Goal: Task Accomplishment & Management: Complete application form

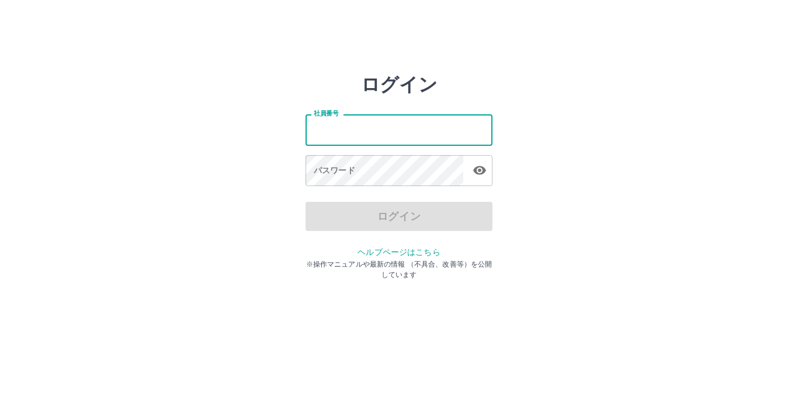
type input "*******"
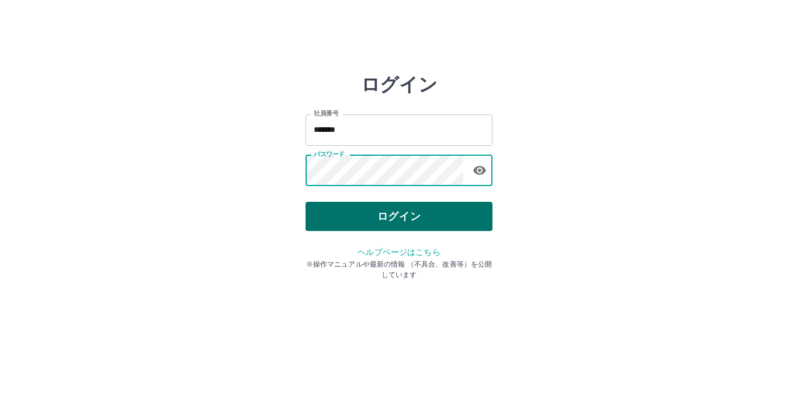
click at [400, 218] on button "ログイン" at bounding box center [398, 216] width 187 height 29
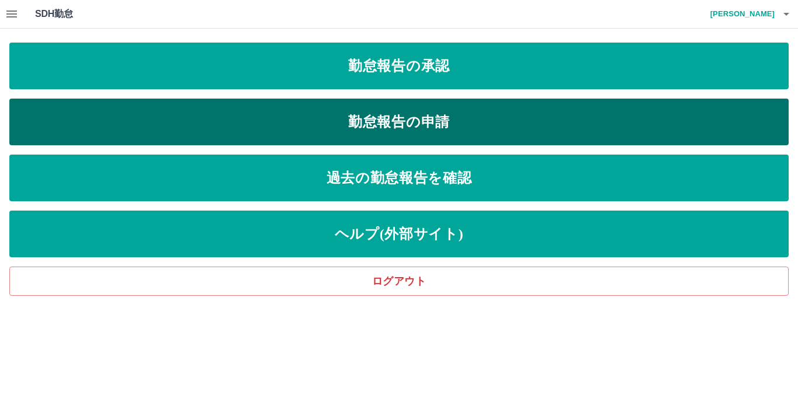
click at [323, 117] on link "勤怠報告の申請" at bounding box center [398, 122] width 779 height 47
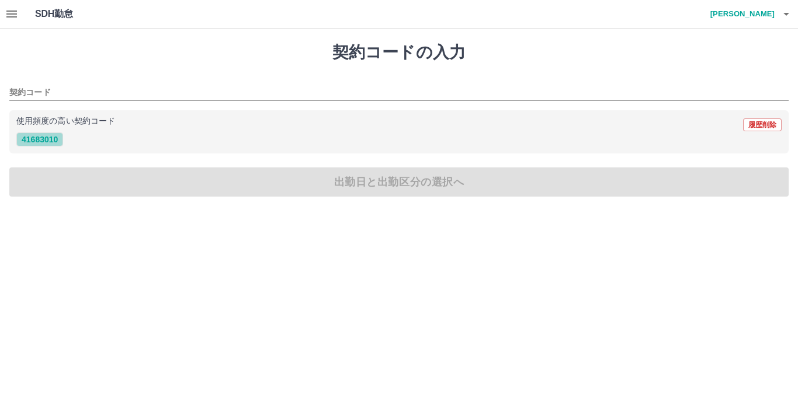
click at [47, 138] on button "41683010" at bounding box center [39, 140] width 47 height 14
type input "********"
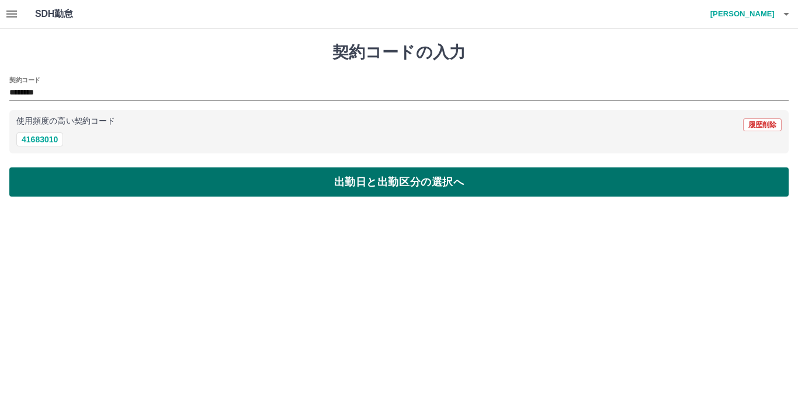
click at [87, 179] on button "出勤日と出勤区分の選択へ" at bounding box center [398, 182] width 779 height 29
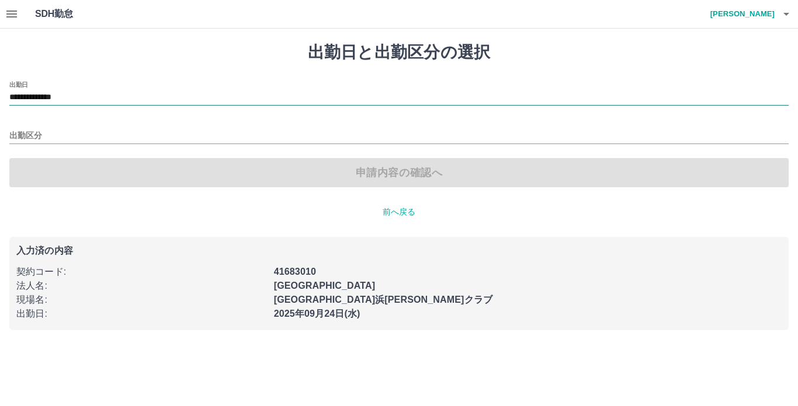
click at [68, 93] on input "**********" at bounding box center [398, 98] width 779 height 15
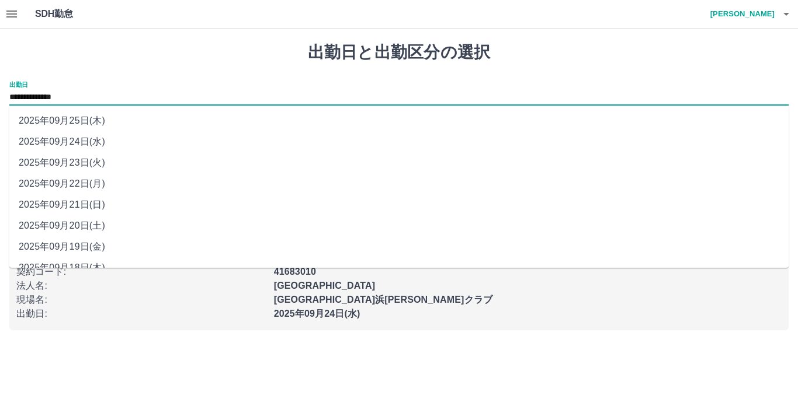
click at [91, 220] on li "2025年09月20日(土)" at bounding box center [398, 225] width 779 height 21
type input "**********"
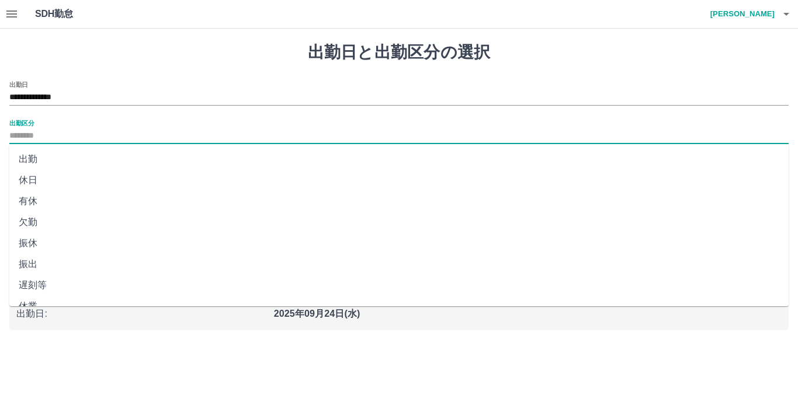
click at [102, 137] on input "出勤区分" at bounding box center [398, 136] width 779 height 15
click at [103, 172] on li "休日" at bounding box center [398, 180] width 779 height 21
type input "**"
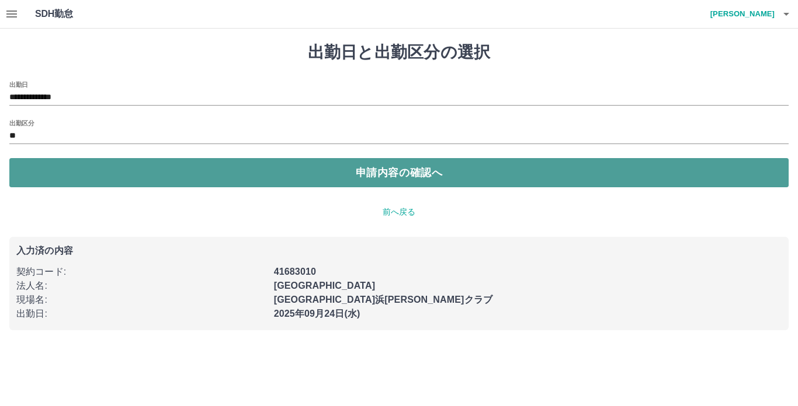
click at [116, 182] on button "申請内容の確認へ" at bounding box center [398, 172] width 779 height 29
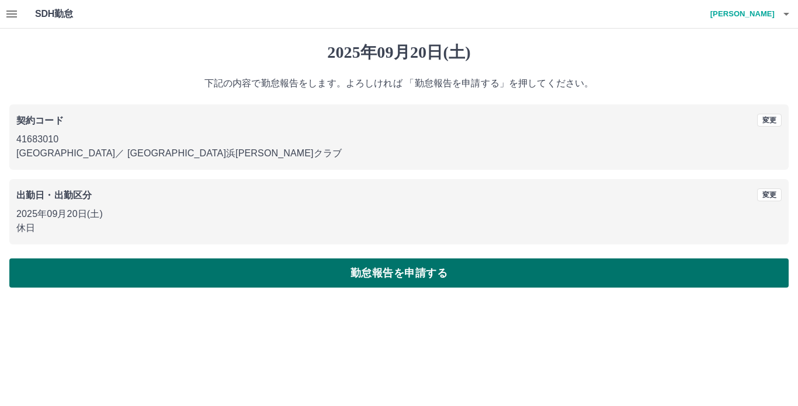
click at [178, 269] on button "勤怠報告を申請する" at bounding box center [398, 273] width 779 height 29
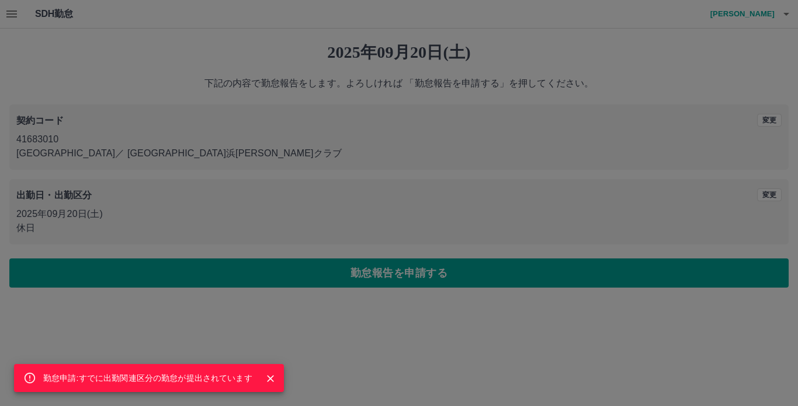
click at [767, 200] on div "勤怠申請:すでに出勤関連区分の勤怠が提出されています" at bounding box center [399, 203] width 798 height 406
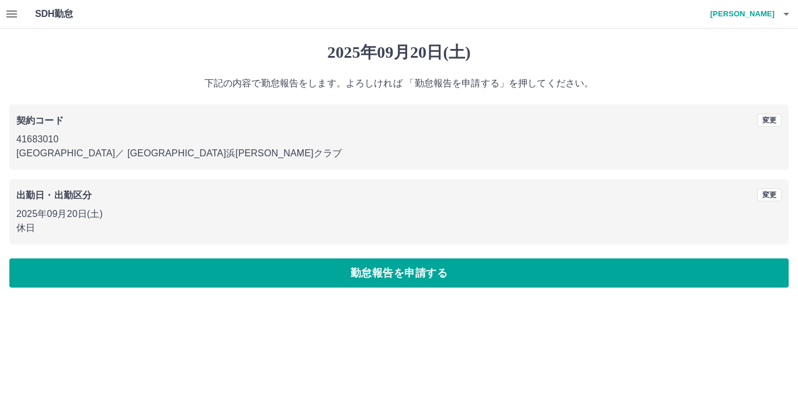
click at [767, 200] on button "変更" at bounding box center [769, 195] width 25 height 13
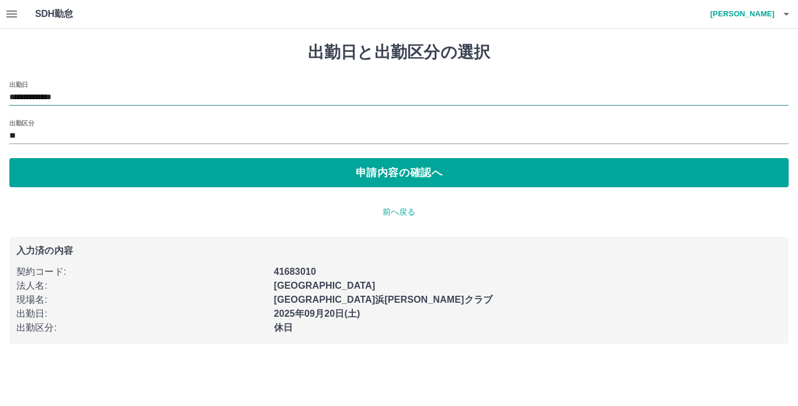
click at [82, 93] on input "**********" at bounding box center [398, 98] width 779 height 15
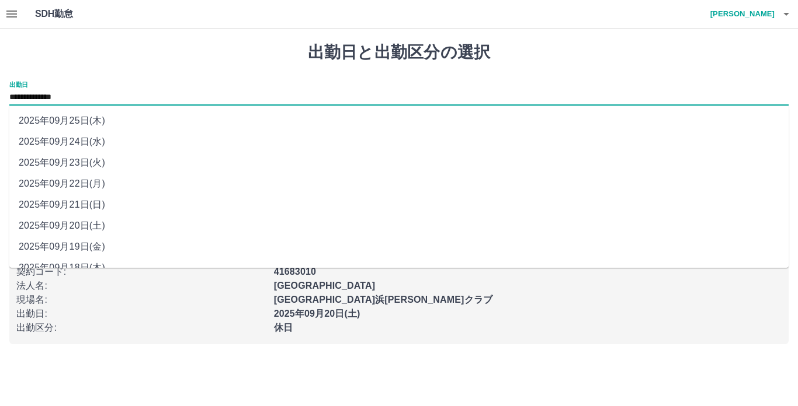
click at [92, 202] on li "2025年09月21日(日)" at bounding box center [398, 204] width 779 height 21
type input "**********"
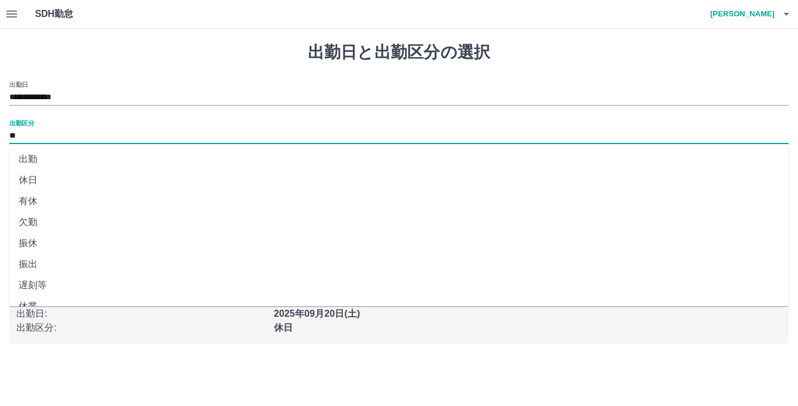
click at [82, 140] on input "**" at bounding box center [398, 136] width 779 height 15
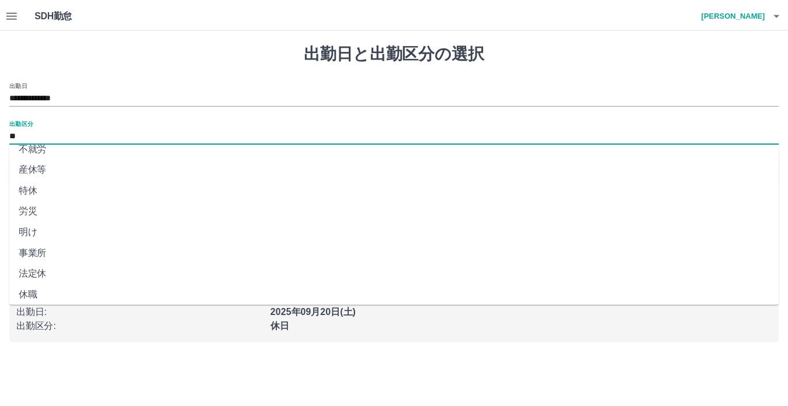
scroll to position [225, 0]
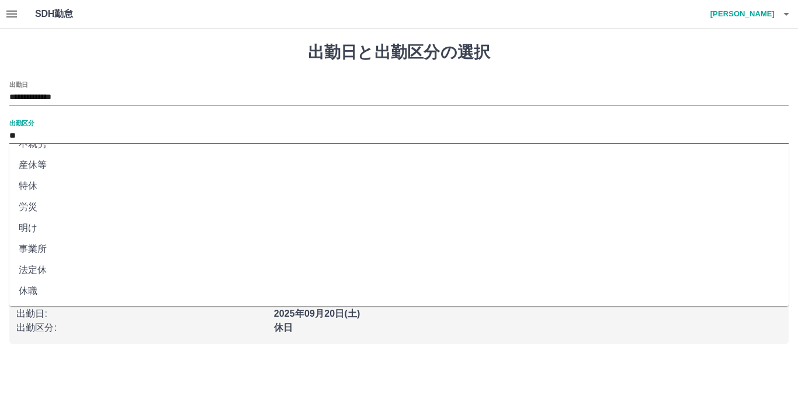
click at [71, 266] on li "法定休" at bounding box center [398, 270] width 779 height 21
type input "***"
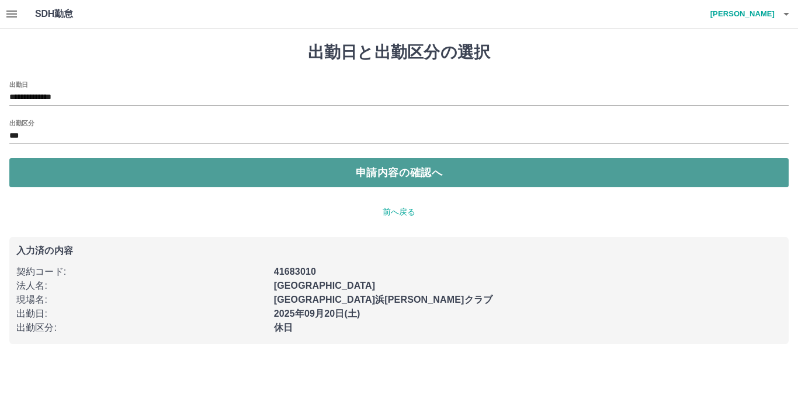
click at [100, 183] on button "申請内容の確認へ" at bounding box center [398, 172] width 779 height 29
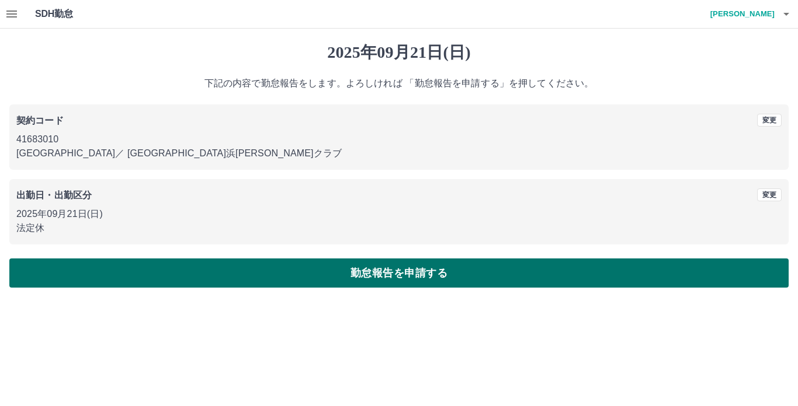
click at [127, 267] on button "勤怠報告を申請する" at bounding box center [398, 273] width 779 height 29
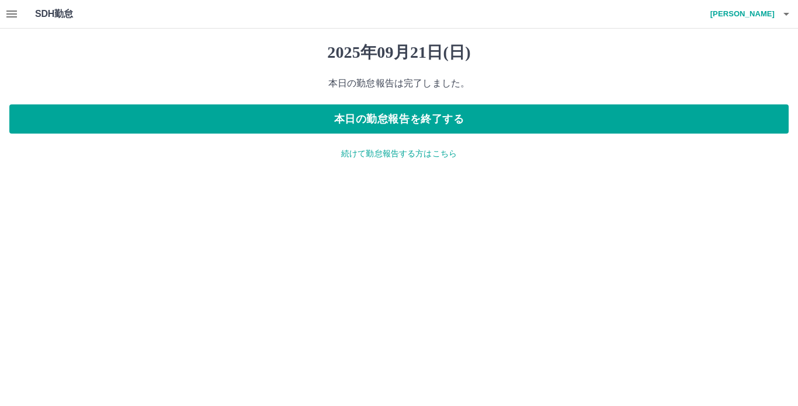
click at [360, 158] on p "続けて勤怠報告する方はこちら" at bounding box center [398, 154] width 779 height 12
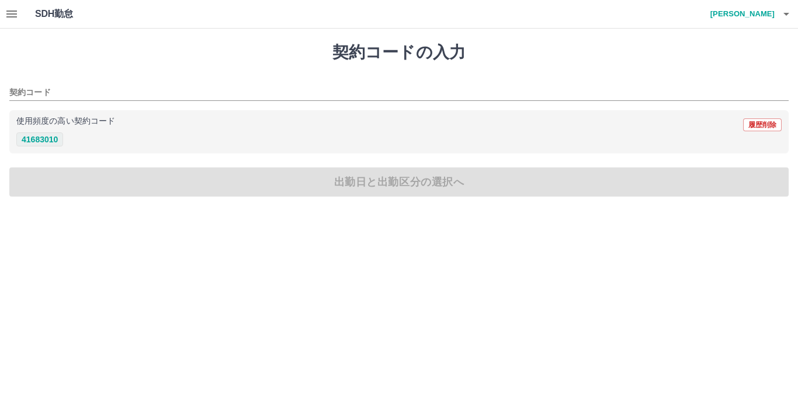
click at [34, 142] on button "41683010" at bounding box center [39, 140] width 47 height 14
type input "********"
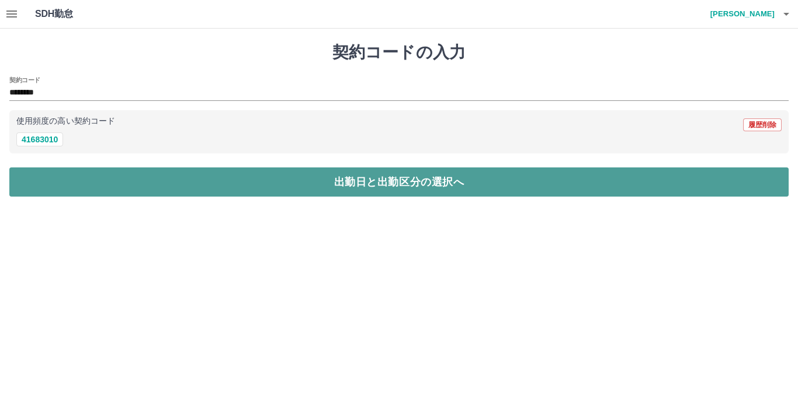
click at [65, 174] on button "出勤日と出勤区分の選択へ" at bounding box center [398, 182] width 779 height 29
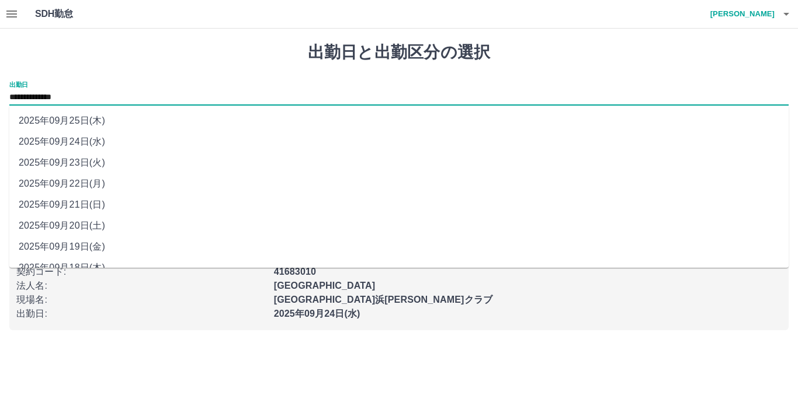
click at [56, 96] on input "**********" at bounding box center [398, 98] width 779 height 15
click at [79, 182] on li "2025年09月22日(月)" at bounding box center [398, 183] width 779 height 21
type input "**********"
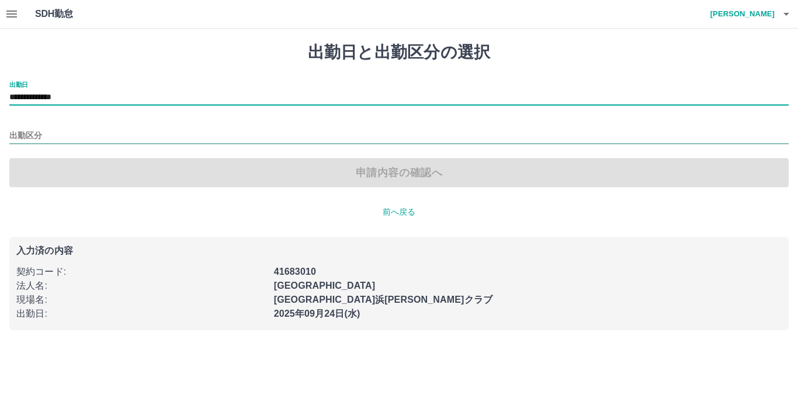
click at [60, 142] on input "出勤区分" at bounding box center [398, 136] width 779 height 15
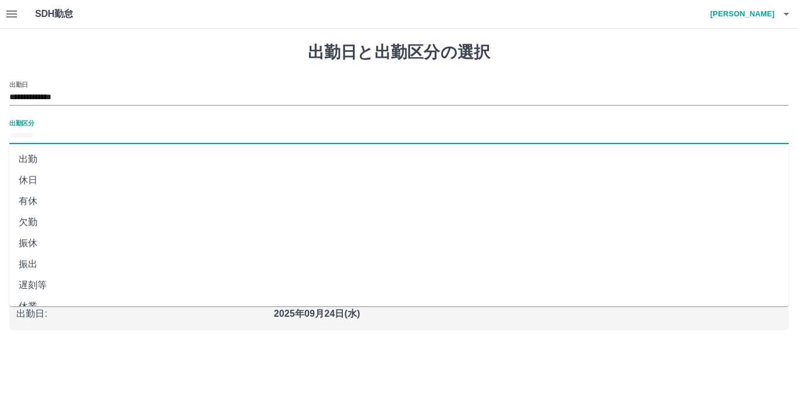
click at [60, 203] on li "有休" at bounding box center [398, 201] width 779 height 21
type input "**"
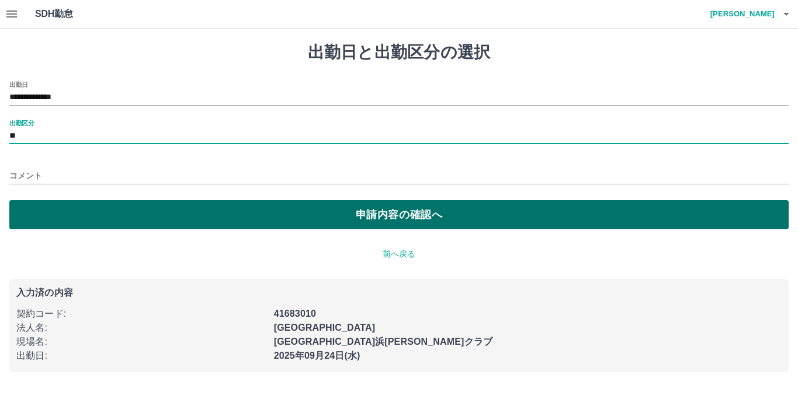
click at [85, 210] on button "申請内容の確認へ" at bounding box center [398, 214] width 779 height 29
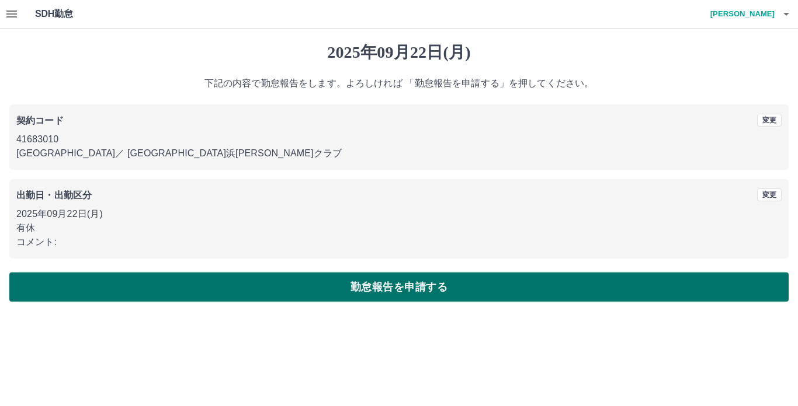
click at [237, 284] on button "勤怠報告を申請する" at bounding box center [398, 287] width 779 height 29
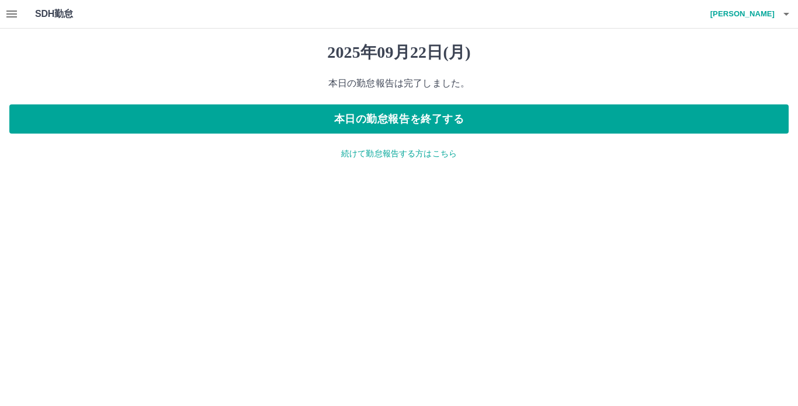
click at [388, 152] on p "続けて勤怠報告する方はこちら" at bounding box center [398, 154] width 779 height 12
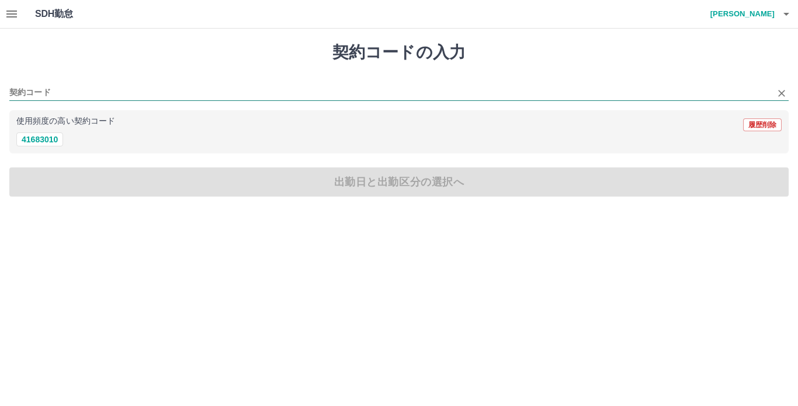
click at [34, 89] on input "契約コード" at bounding box center [389, 93] width 761 height 15
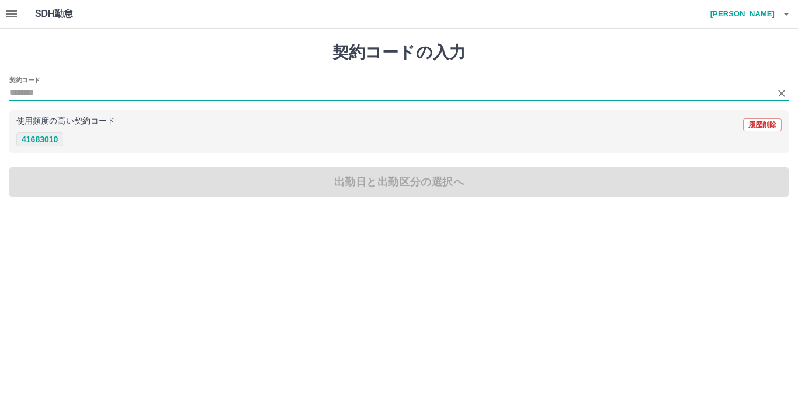
click at [39, 145] on button "41683010" at bounding box center [39, 140] width 47 height 14
type input "********"
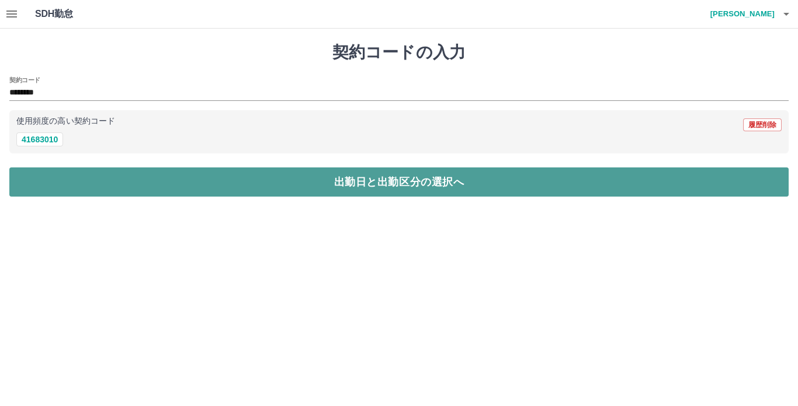
click at [39, 168] on button "出勤日と出勤区分の選択へ" at bounding box center [398, 182] width 779 height 29
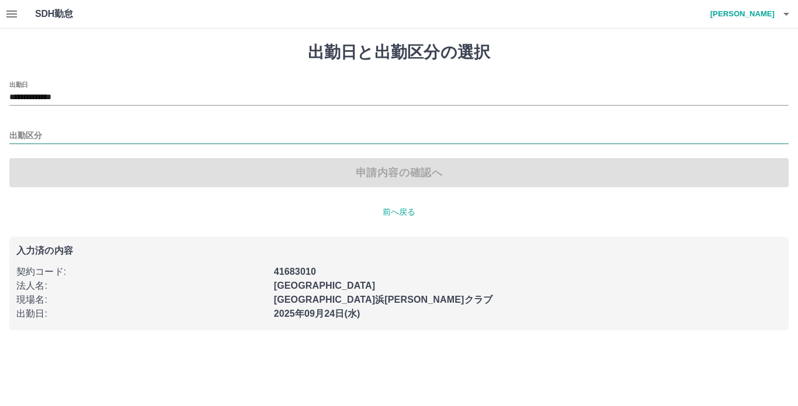
click at [75, 138] on input "出勤区分" at bounding box center [398, 136] width 779 height 15
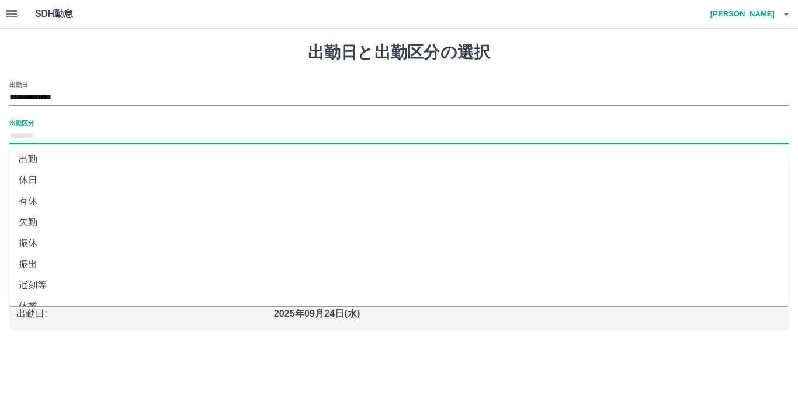
click at [76, 182] on li "休日" at bounding box center [398, 180] width 779 height 21
type input "**"
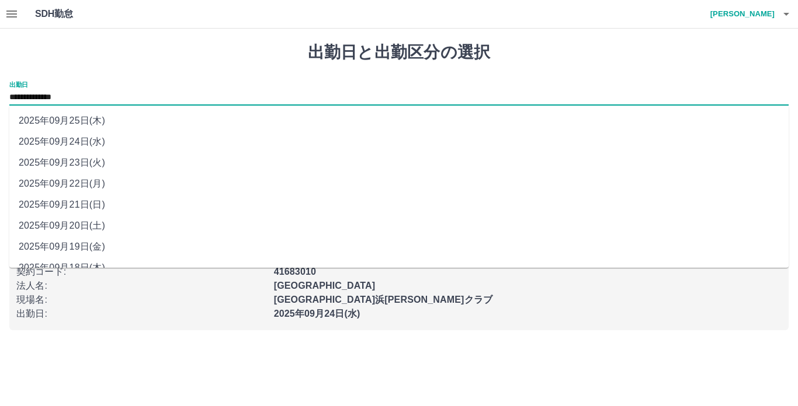
click at [83, 97] on input "**********" at bounding box center [398, 98] width 779 height 15
drag, startPoint x: 83, startPoint y: 97, endPoint x: 70, endPoint y: 158, distance: 62.8
click at [70, 158] on li "2025年09月23日(火)" at bounding box center [398, 162] width 779 height 21
type input "**********"
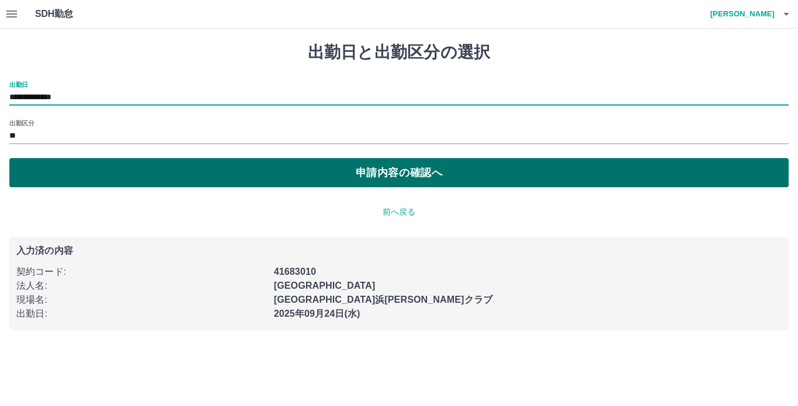
click at [116, 175] on button "申請内容の確認へ" at bounding box center [398, 172] width 779 height 29
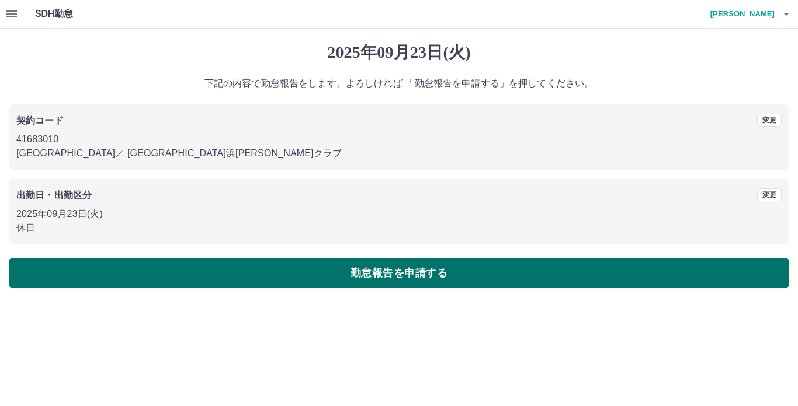
click at [227, 278] on button "勤怠報告を申請する" at bounding box center [398, 273] width 779 height 29
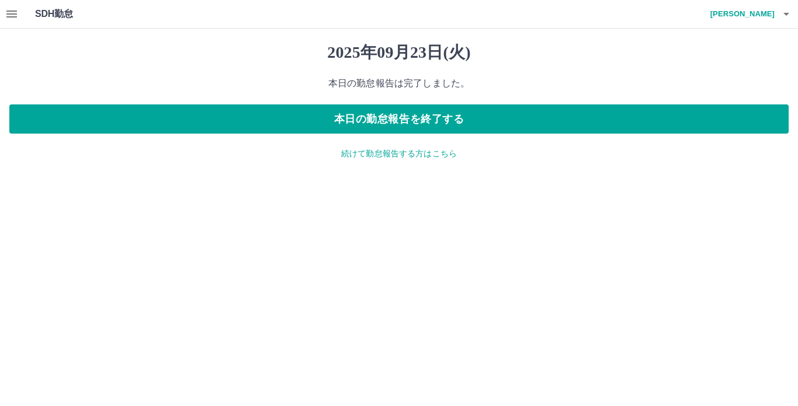
click at [357, 160] on div "2025年09月23日(火) 本日の勤怠報告は完了しました。 本日の勤怠報告を終了する 続けて勤怠報告する方はこちら" at bounding box center [399, 101] width 798 height 145
click at [357, 157] on p "続けて勤怠報告する方はこちら" at bounding box center [398, 154] width 779 height 12
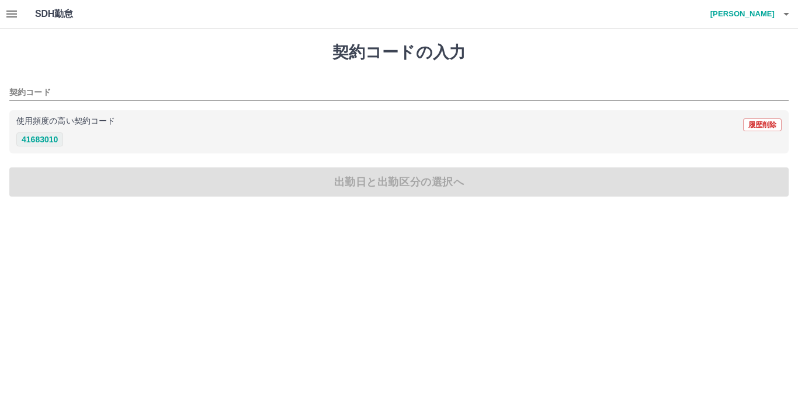
click at [44, 144] on button "41683010" at bounding box center [39, 140] width 47 height 14
type input "********"
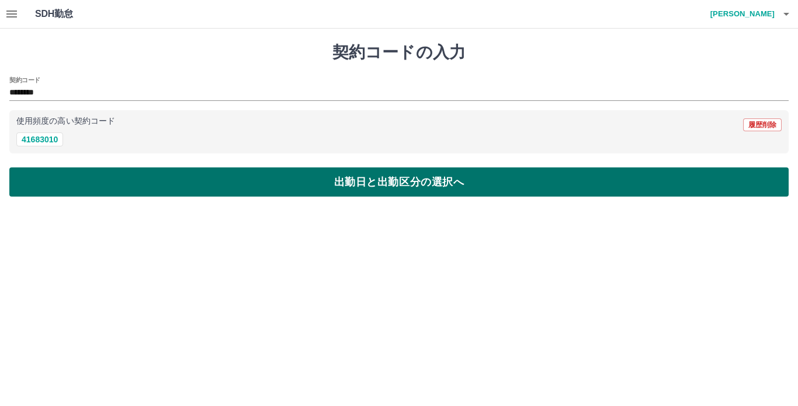
click at [53, 177] on button "出勤日と出勤区分の選択へ" at bounding box center [398, 182] width 779 height 29
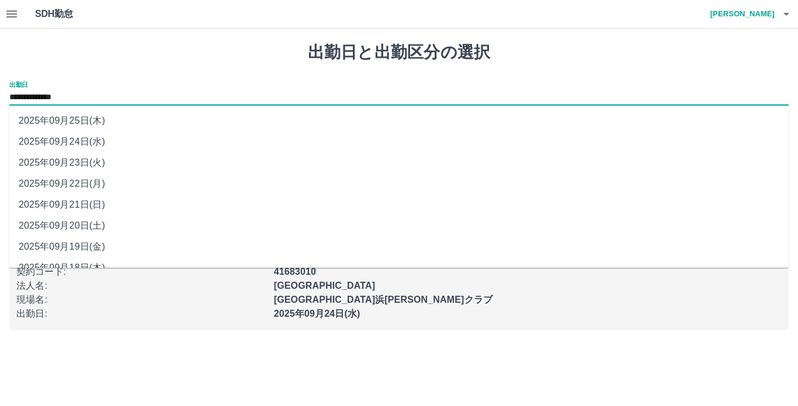
click at [53, 100] on input "**********" at bounding box center [398, 98] width 779 height 15
drag, startPoint x: 53, startPoint y: 100, endPoint x: 144, endPoint y: 89, distance: 91.8
click at [144, 89] on div "**********" at bounding box center [398, 93] width 779 height 25
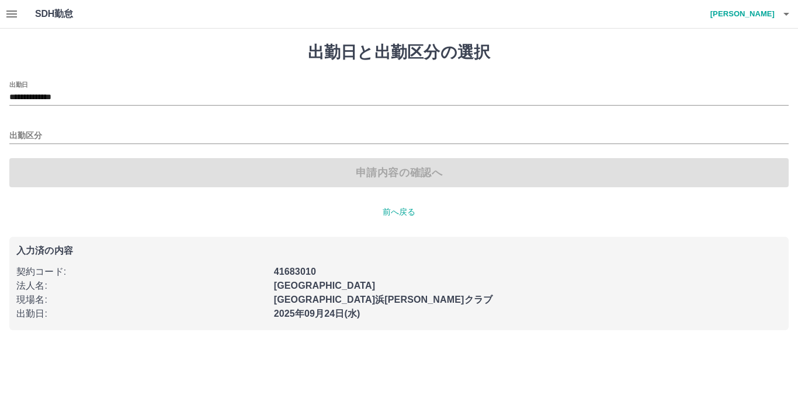
click at [93, 344] on html "**********" at bounding box center [399, 172] width 798 height 344
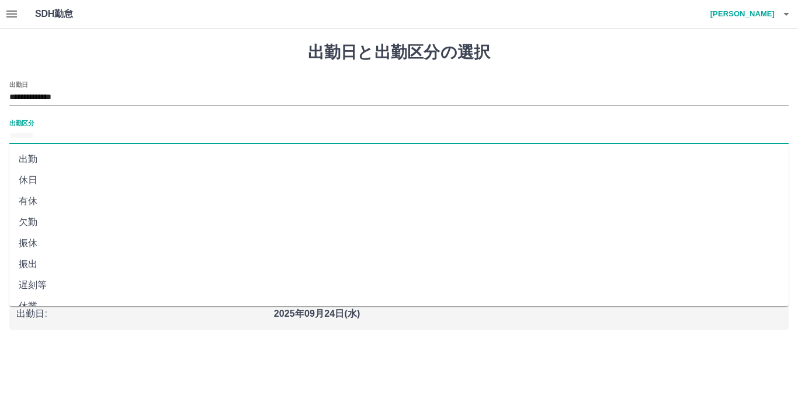
click at [85, 132] on input "出勤区分" at bounding box center [398, 136] width 779 height 15
click at [78, 156] on li "出勤" at bounding box center [398, 159] width 779 height 21
type input "**"
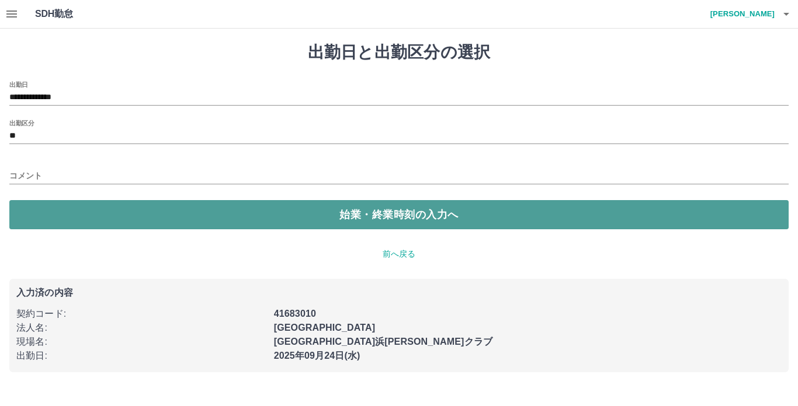
click at [78, 207] on button "始業・終業時刻の入力へ" at bounding box center [398, 214] width 779 height 29
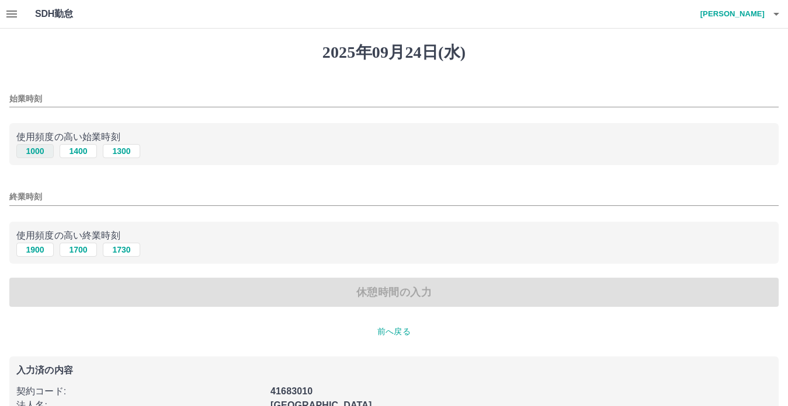
click at [32, 158] on button "1000" at bounding box center [34, 151] width 37 height 14
type input "****"
click at [30, 248] on button "1900" at bounding box center [34, 250] width 37 height 14
type input "****"
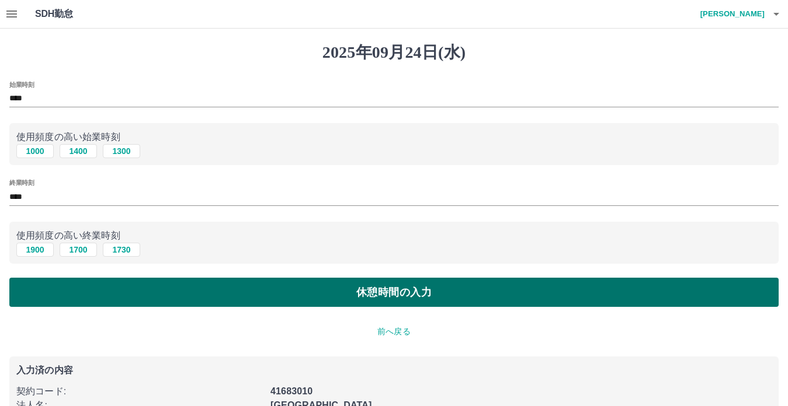
click at [58, 293] on button "休憩時間の入力" at bounding box center [393, 292] width 769 height 29
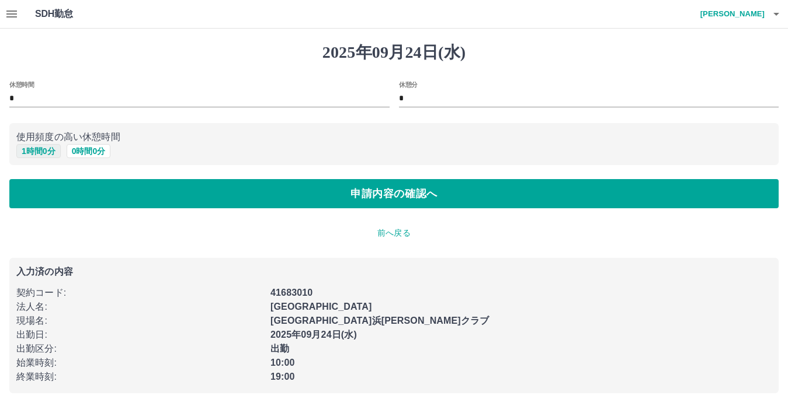
click at [41, 149] on button "1 時間 0 分" at bounding box center [38, 151] width 44 height 14
type input "*"
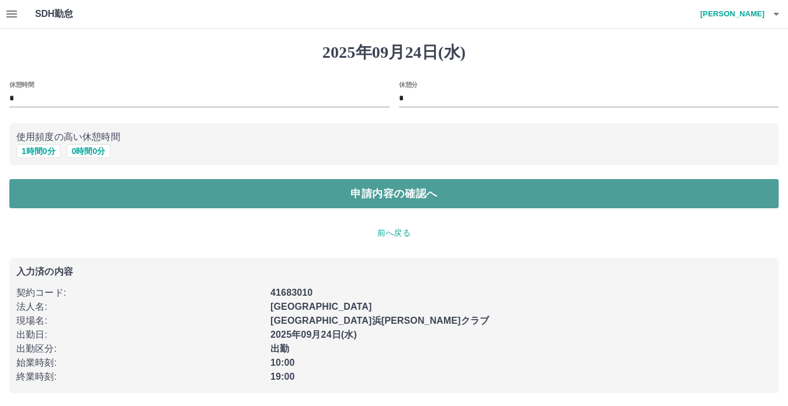
click at [93, 187] on button "申請内容の確認へ" at bounding box center [393, 193] width 769 height 29
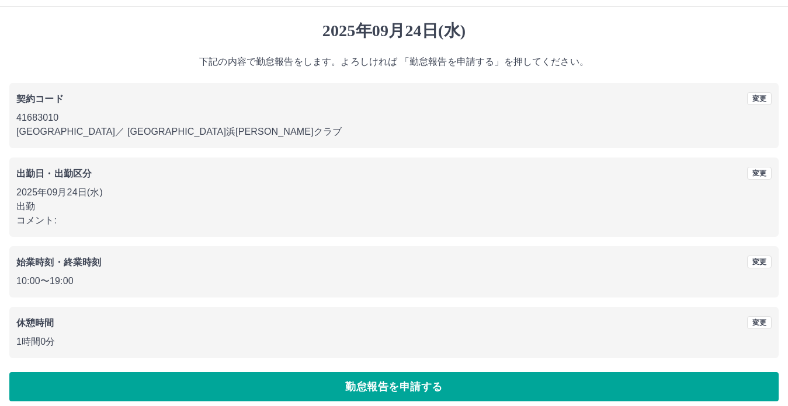
scroll to position [31, 0]
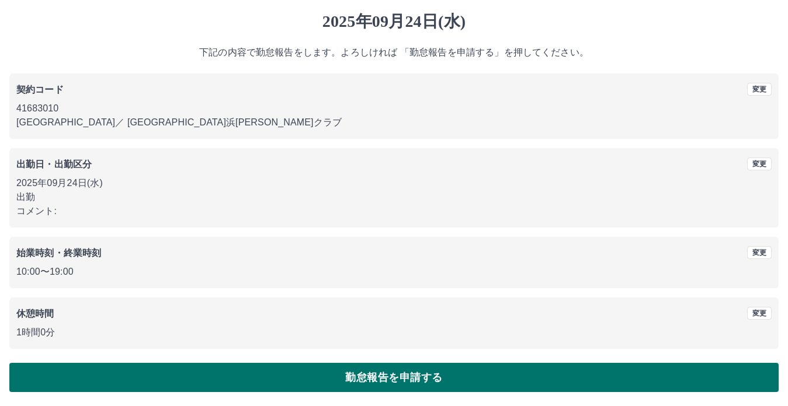
click at [328, 388] on button "勤怠報告を申請する" at bounding box center [393, 377] width 769 height 29
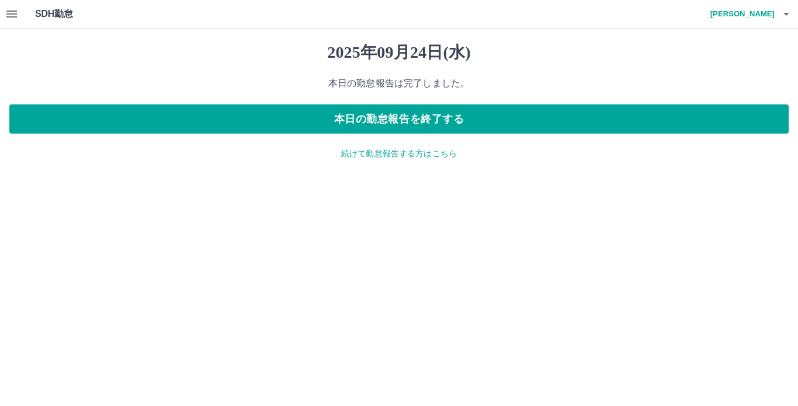
click at [5, 11] on icon "button" at bounding box center [12, 14] width 14 height 14
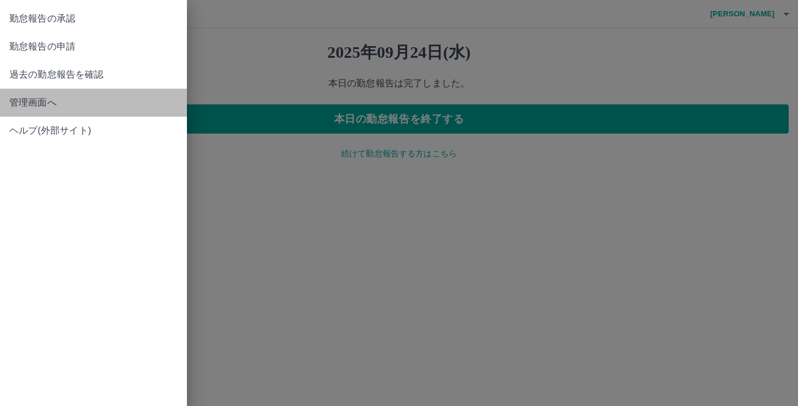
click at [54, 104] on span "管理画面へ" at bounding box center [93, 103] width 168 height 14
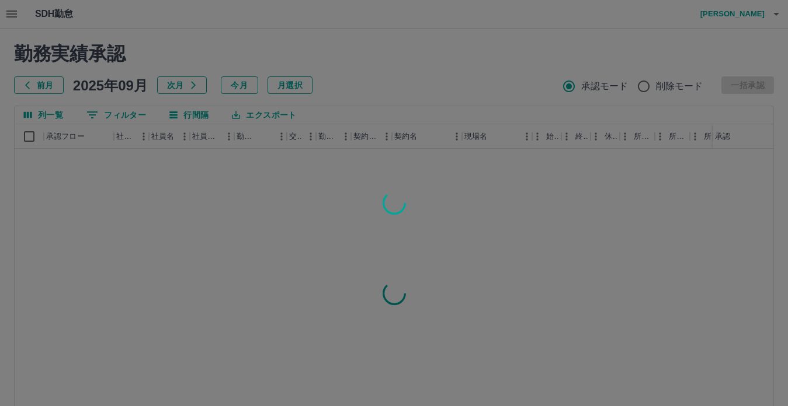
click at [8, 10] on div at bounding box center [394, 203] width 788 height 406
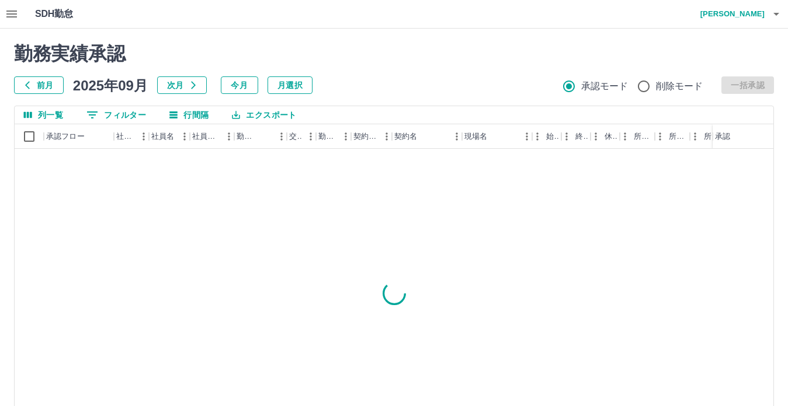
click at [8, 10] on icon "button" at bounding box center [12, 14] width 14 height 14
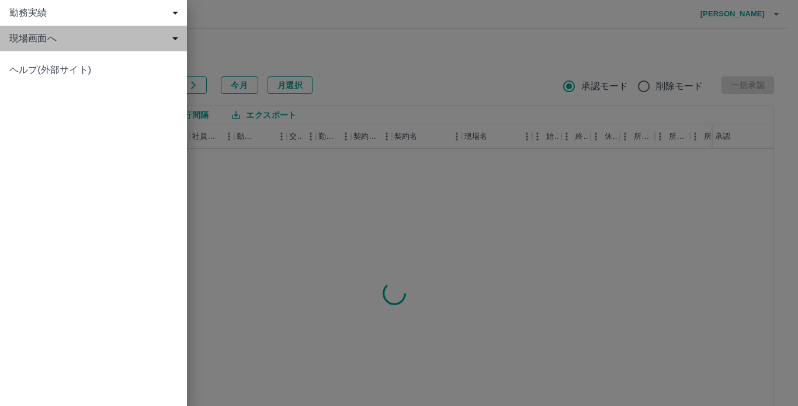
click at [38, 43] on span "現場画面へ" at bounding box center [95, 39] width 173 height 14
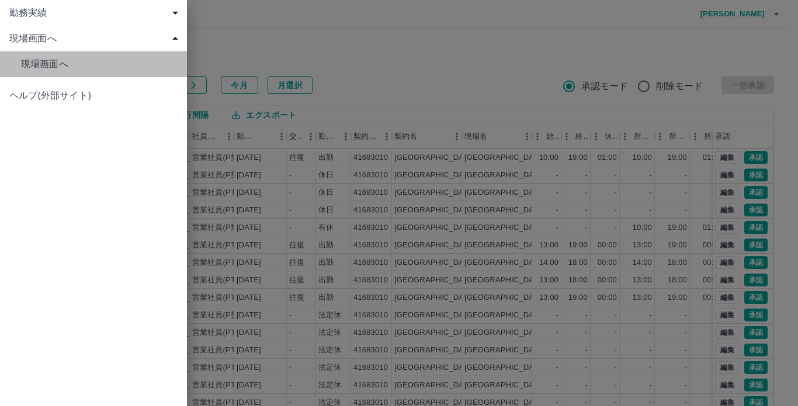
click at [43, 59] on span "現場画面へ" at bounding box center [99, 64] width 156 height 14
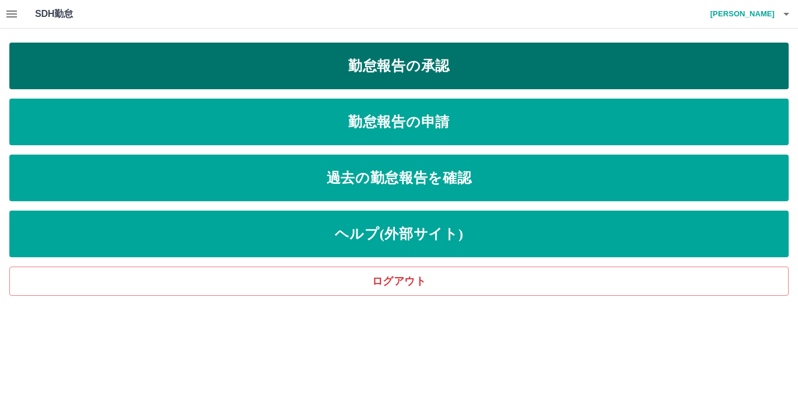
click at [193, 63] on link "勤怠報告の承認" at bounding box center [398, 66] width 779 height 47
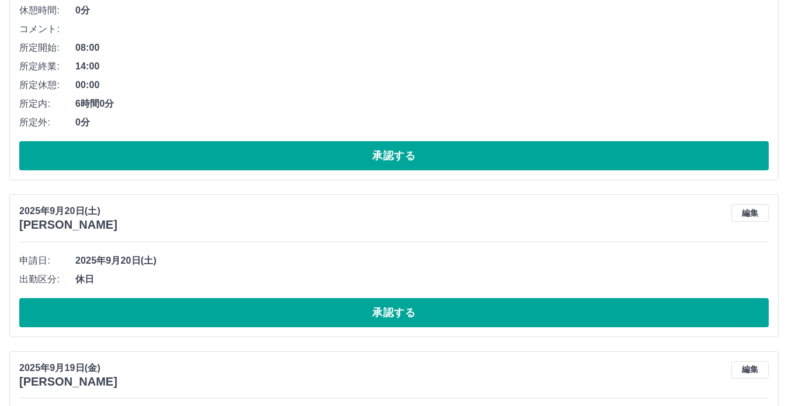
scroll to position [5262, 0]
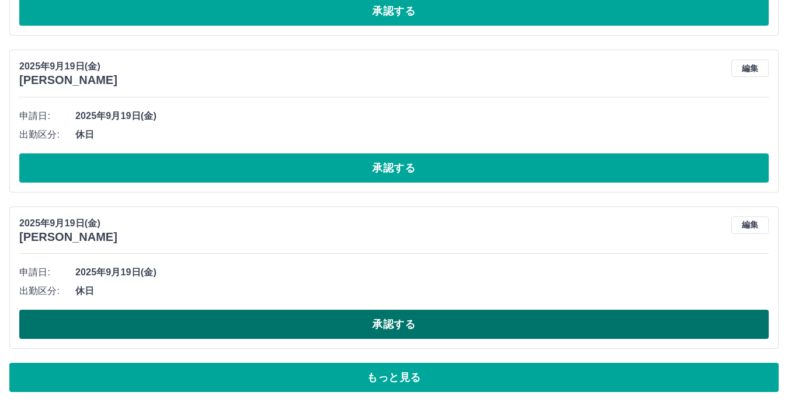
click at [362, 332] on button "承認する" at bounding box center [393, 324] width 749 height 29
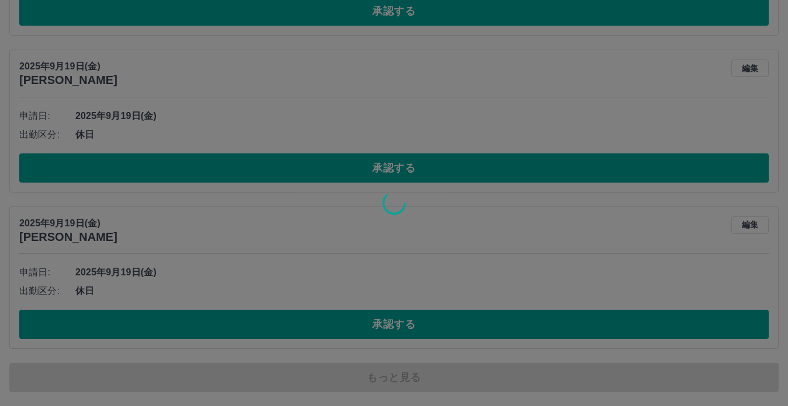
click at [359, 175] on div at bounding box center [394, 203] width 788 height 406
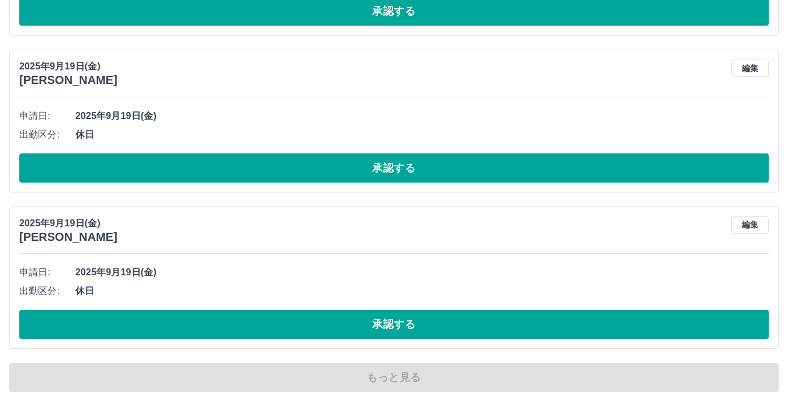
click at [358, 174] on button "承認する" at bounding box center [393, 168] width 749 height 29
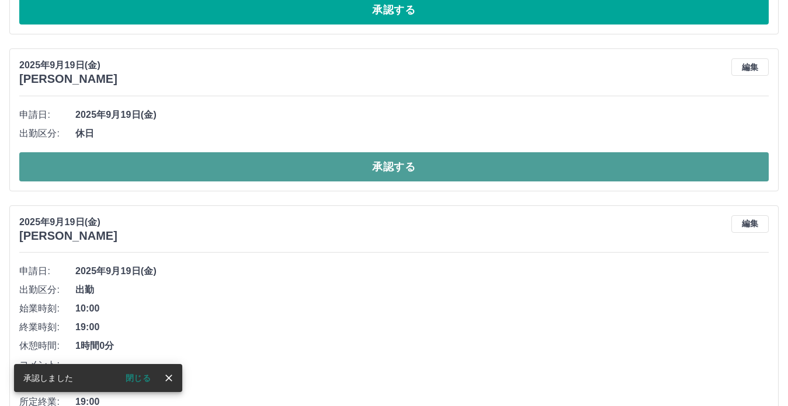
click at [351, 174] on button "承認する" at bounding box center [393, 166] width 749 height 29
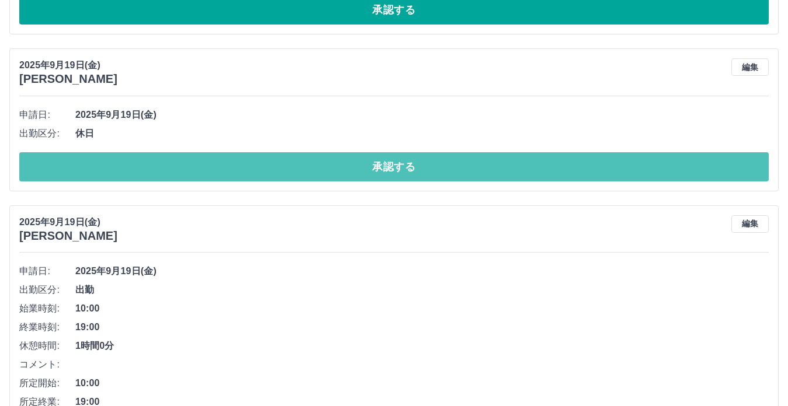
click at [351, 173] on button "承認する" at bounding box center [393, 166] width 749 height 29
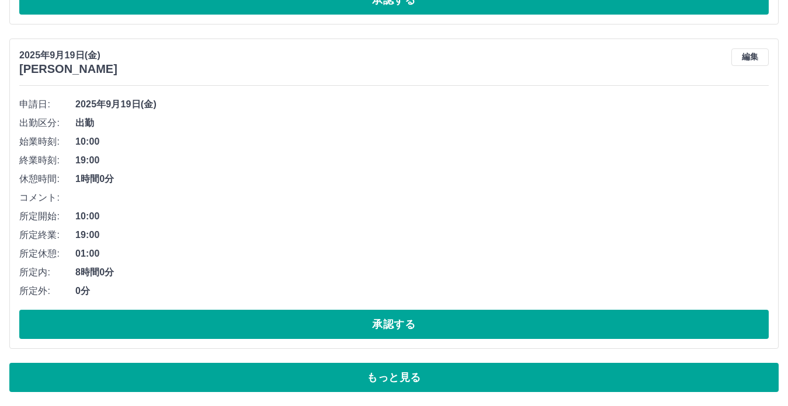
scroll to position [5430, 0]
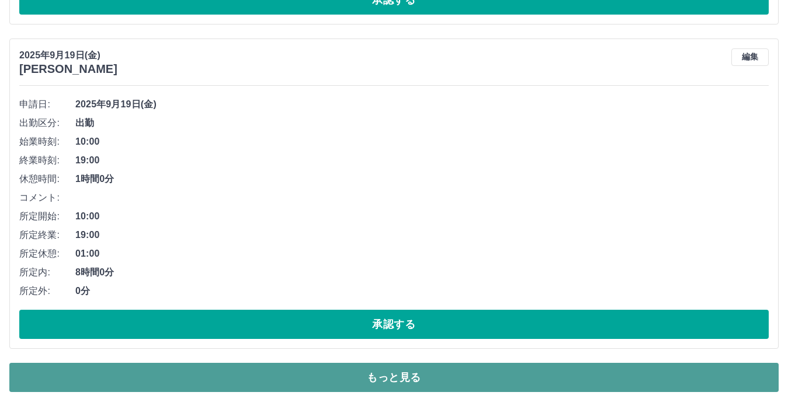
click at [348, 377] on button "もっと見る" at bounding box center [393, 377] width 769 height 29
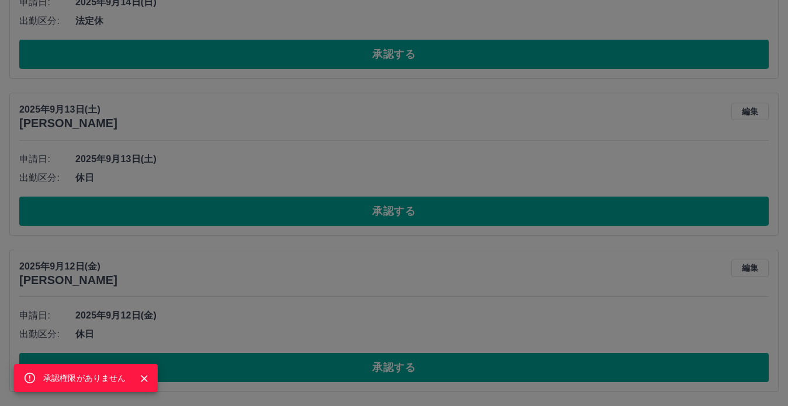
scroll to position [6909, 0]
click at [328, 357] on div "承認権限がありません" at bounding box center [394, 203] width 788 height 406
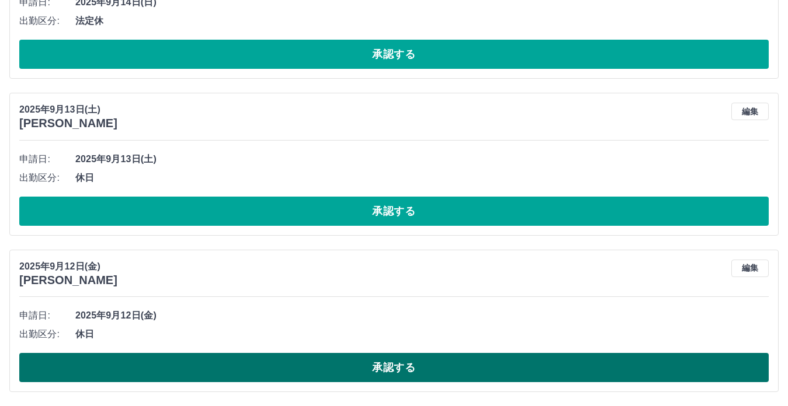
click at [328, 366] on button "承認する" at bounding box center [393, 367] width 749 height 29
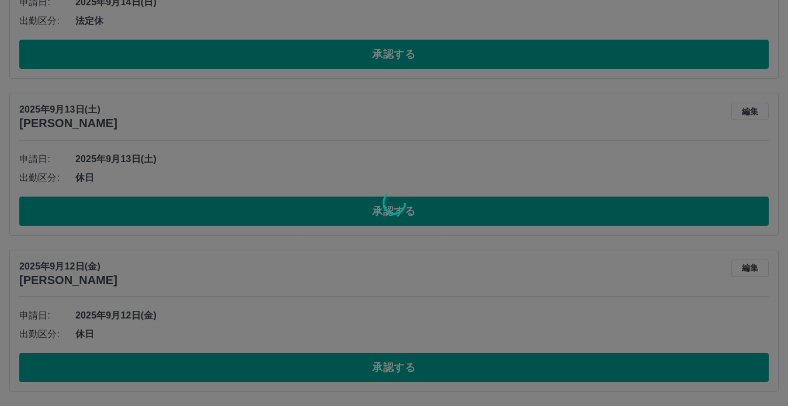
click at [366, 200] on div at bounding box center [394, 203] width 788 height 406
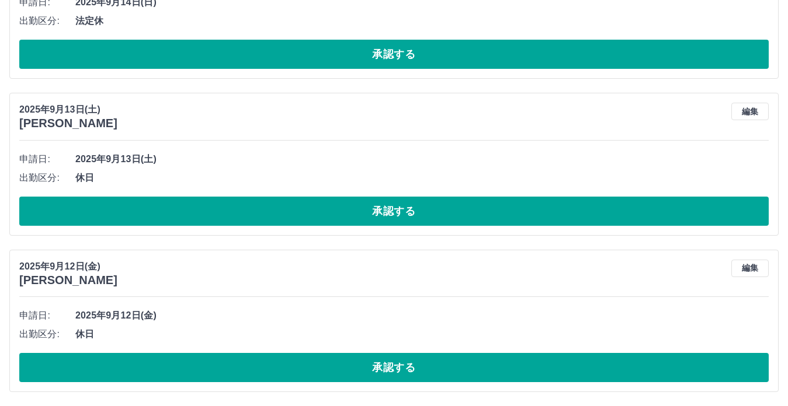
click at [367, 37] on div "申請日: 2025年9月14日(日) 出勤区分: 法定休 承認する" at bounding box center [393, 31] width 749 height 76
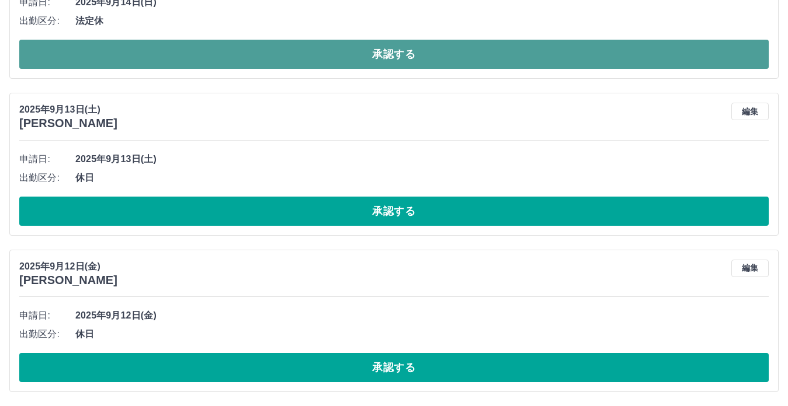
click at [367, 47] on button "承認する" at bounding box center [393, 54] width 749 height 29
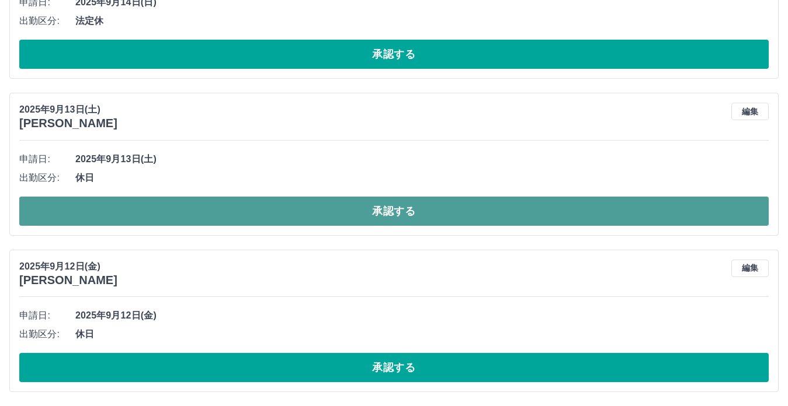
click at [365, 211] on button "承認する" at bounding box center [393, 211] width 749 height 29
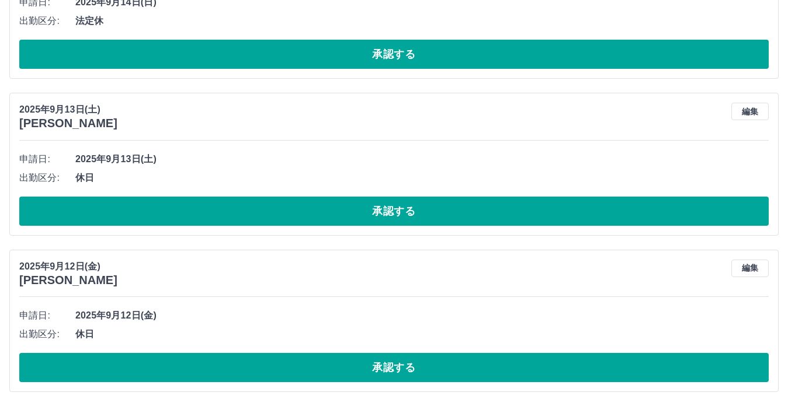
scroll to position [5598, 0]
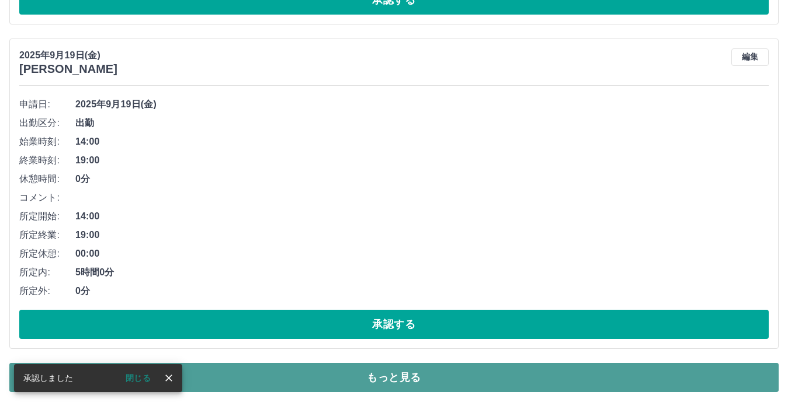
click at [412, 384] on button "もっと見る" at bounding box center [393, 377] width 769 height 29
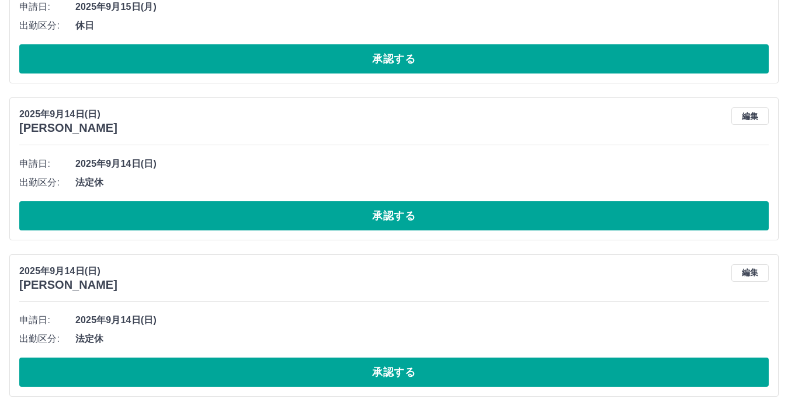
scroll to position [6607, 0]
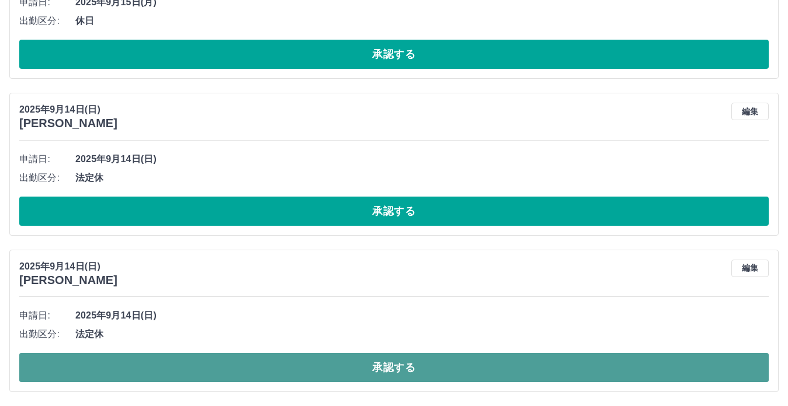
click at [390, 377] on button "承認する" at bounding box center [393, 367] width 749 height 29
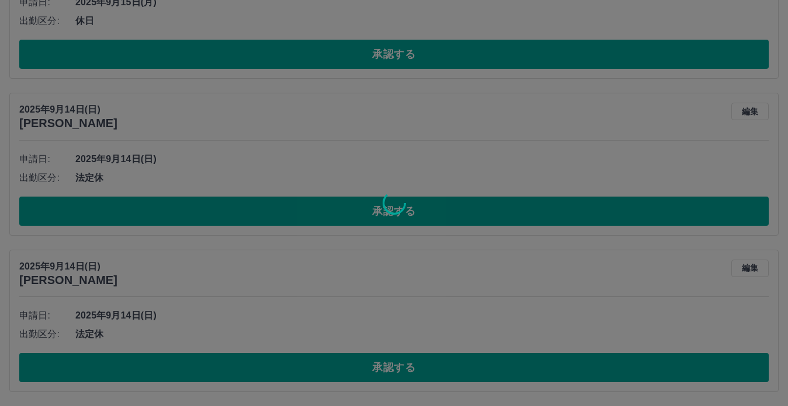
click at [380, 216] on div at bounding box center [394, 203] width 788 height 406
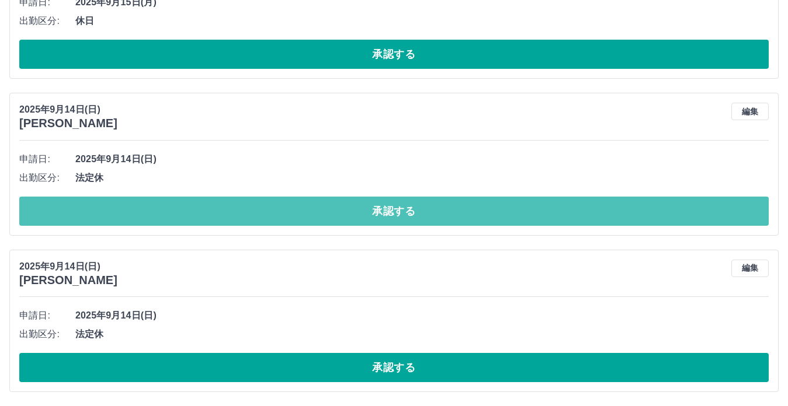
click at [376, 211] on button "承認する" at bounding box center [393, 211] width 749 height 29
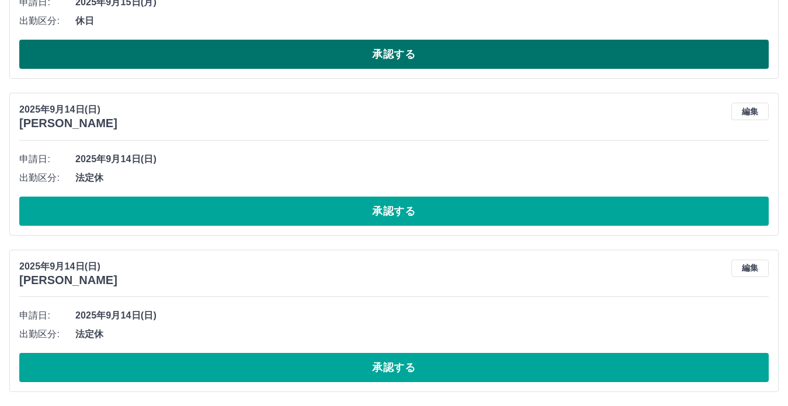
click at [392, 43] on button "承認する" at bounding box center [393, 54] width 749 height 29
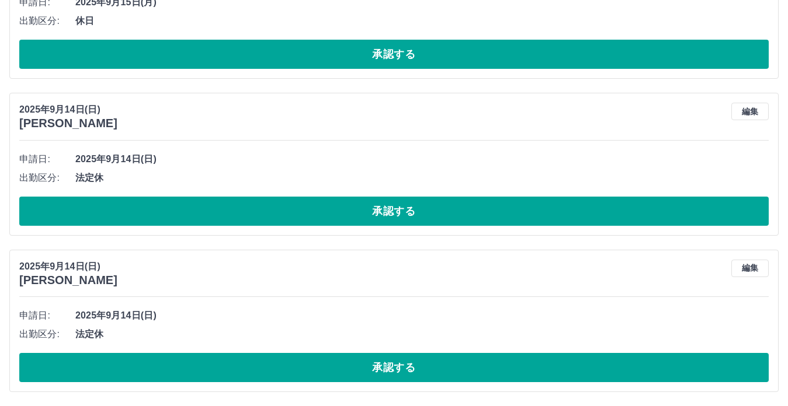
scroll to position [5598, 0]
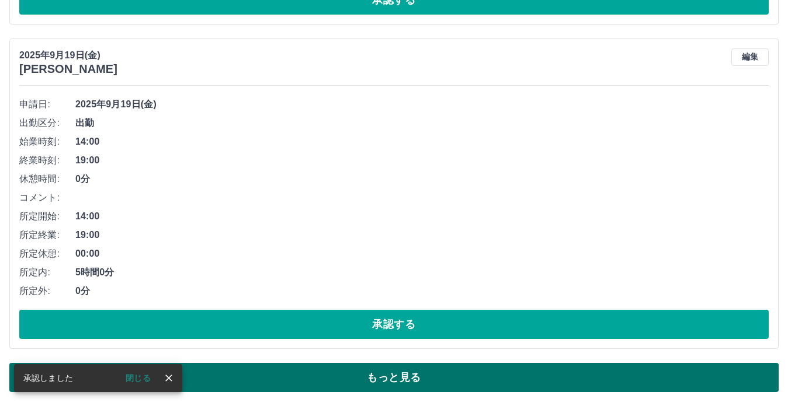
click at [378, 389] on button "もっと見る" at bounding box center [393, 377] width 769 height 29
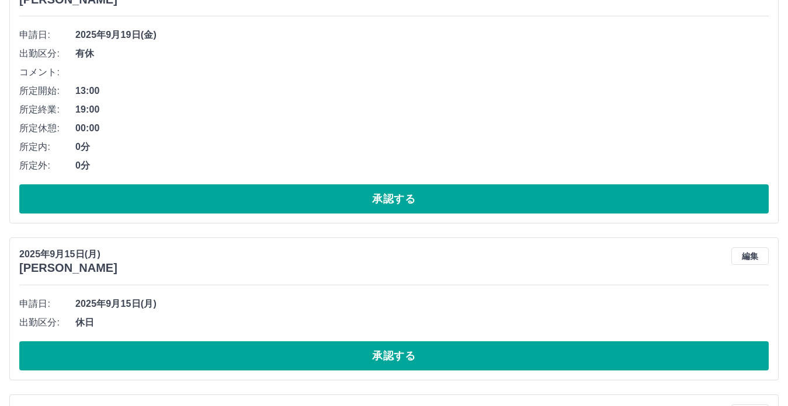
scroll to position [6137, 0]
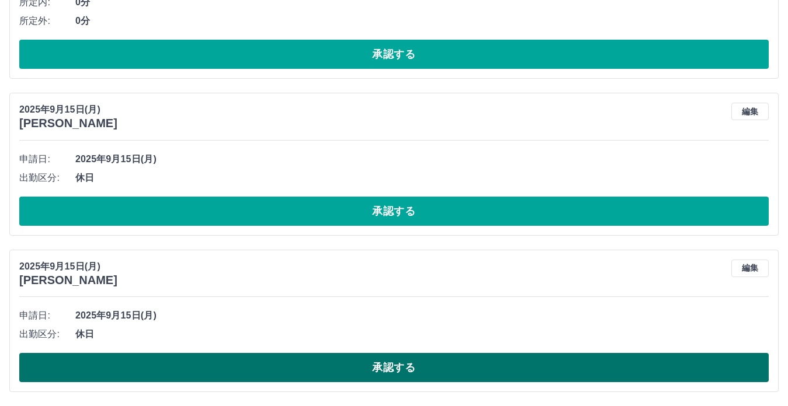
click at [344, 357] on button "承認する" at bounding box center [393, 367] width 749 height 29
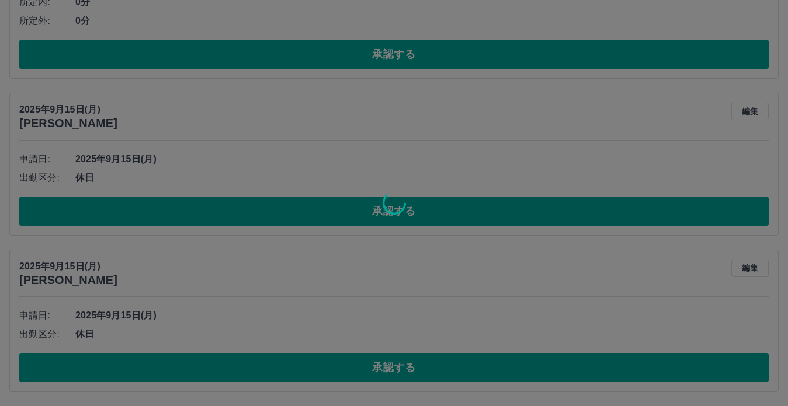
click at [325, 203] on div at bounding box center [394, 203] width 788 height 406
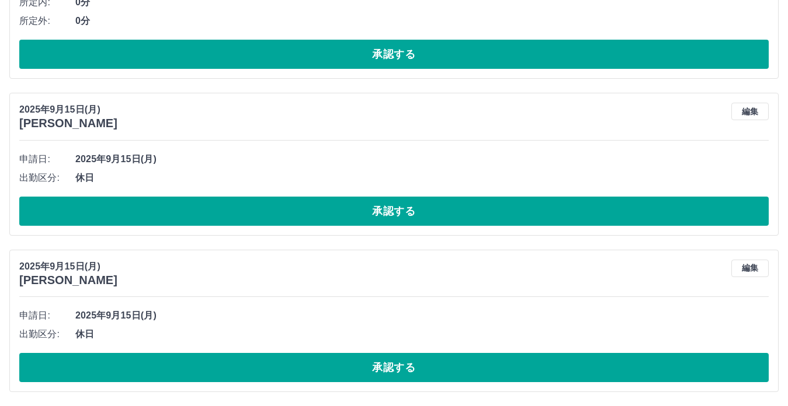
click at [325, 203] on button "承認する" at bounding box center [393, 211] width 749 height 29
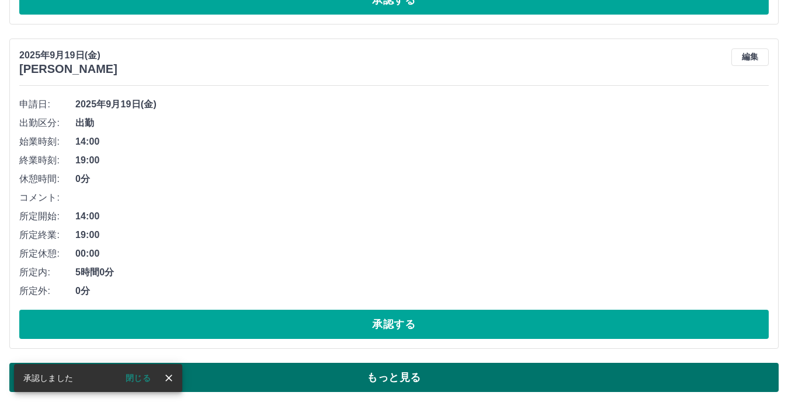
click at [410, 380] on button "もっと見る" at bounding box center [393, 377] width 769 height 29
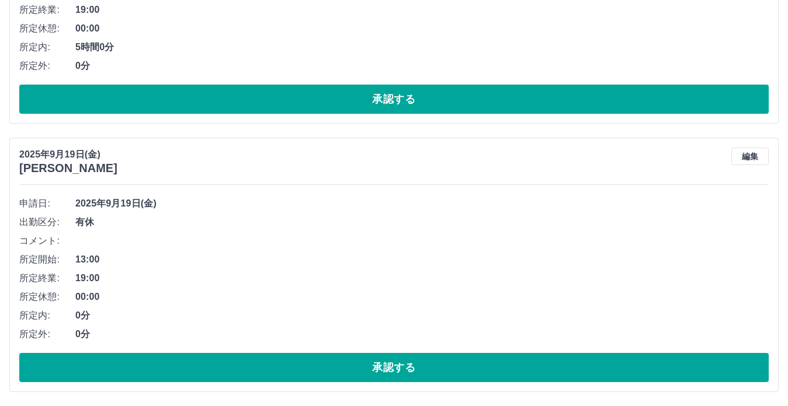
scroll to position [5824, 0]
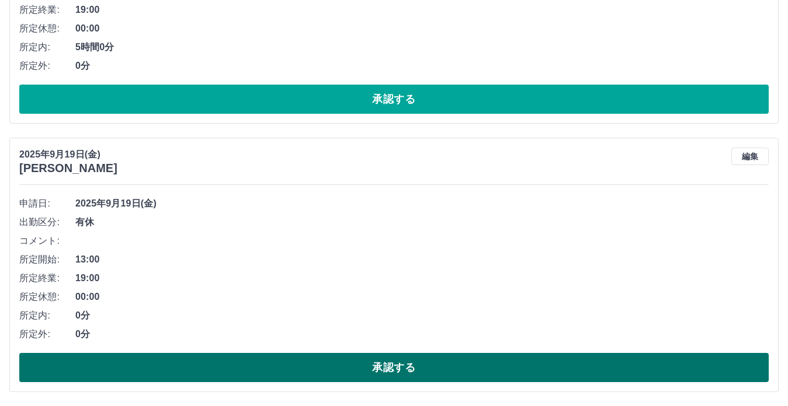
click at [330, 356] on button "承認する" at bounding box center [393, 367] width 749 height 29
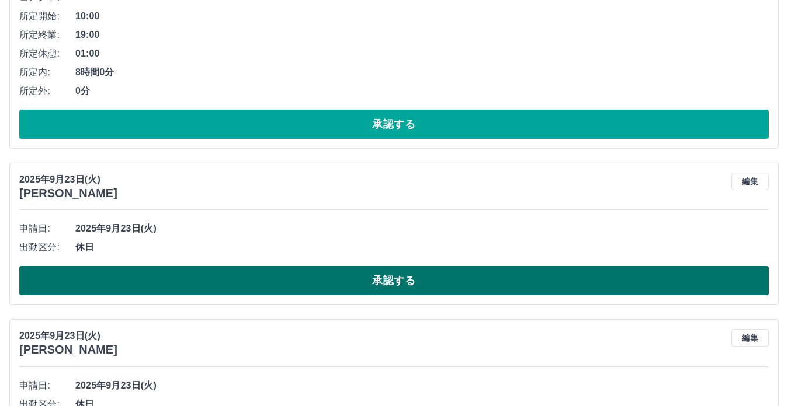
scroll to position [305, 0]
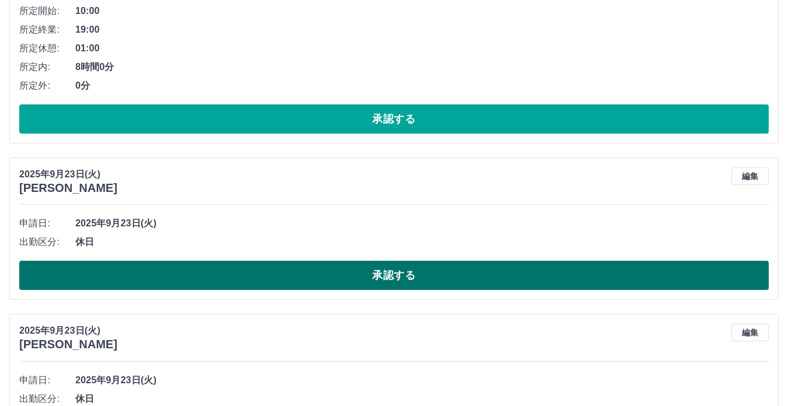
click at [308, 267] on button "承認する" at bounding box center [393, 275] width 749 height 29
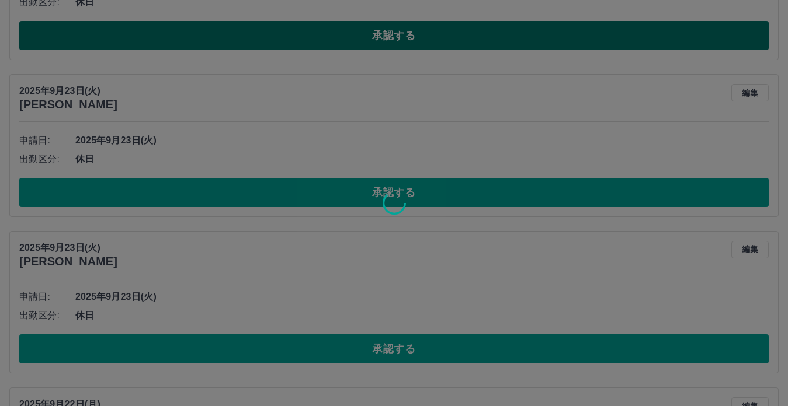
scroll to position [549, 0]
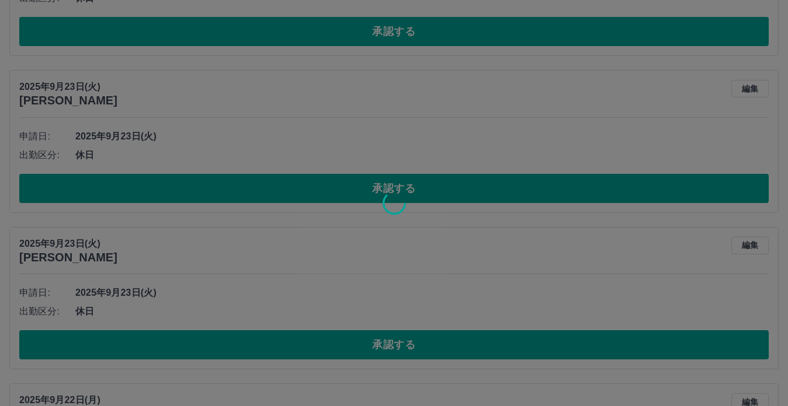
click at [326, 198] on div at bounding box center [394, 203] width 788 height 406
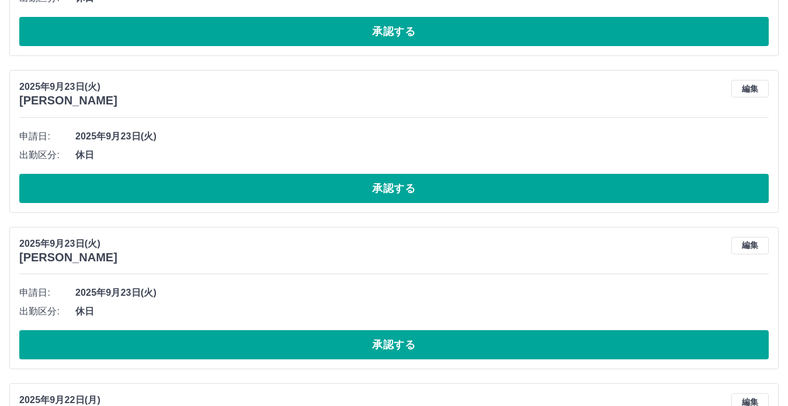
click at [326, 198] on button "承認する" at bounding box center [393, 188] width 749 height 29
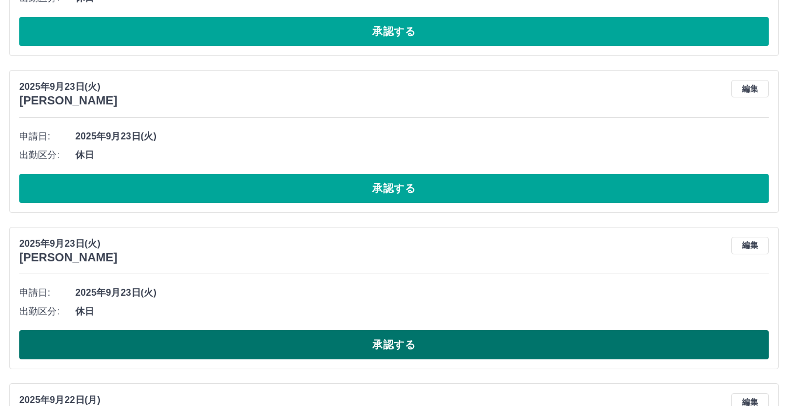
click at [326, 344] on button "承認する" at bounding box center [393, 344] width 749 height 29
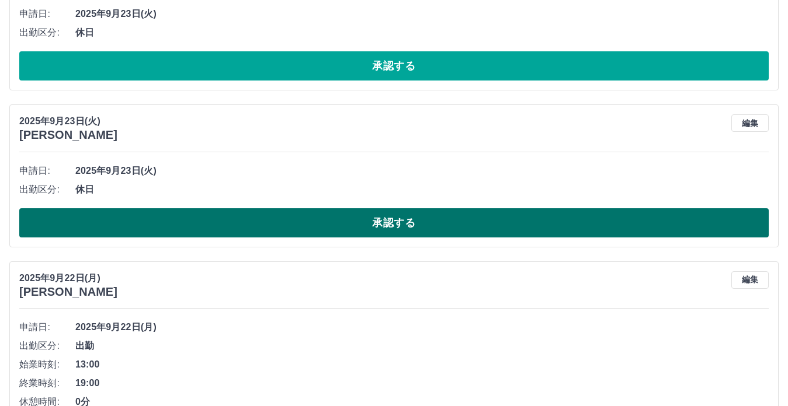
scroll to position [514, 0]
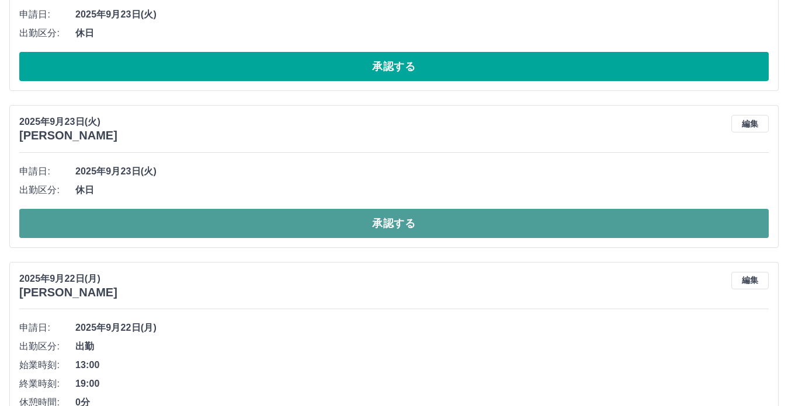
click at [339, 223] on button "承認する" at bounding box center [393, 223] width 749 height 29
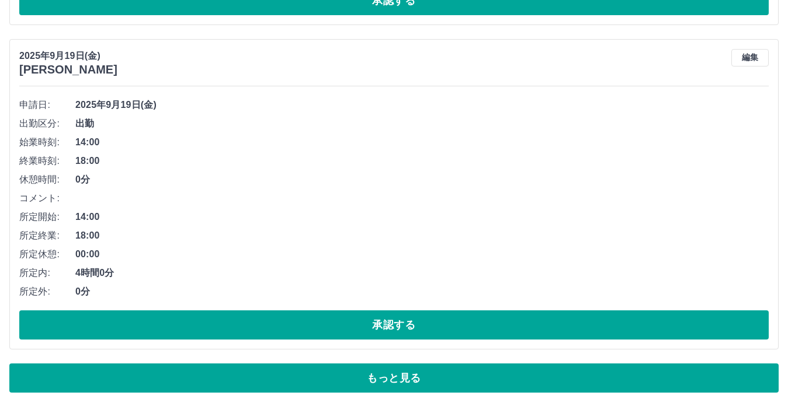
scroll to position [5767, 0]
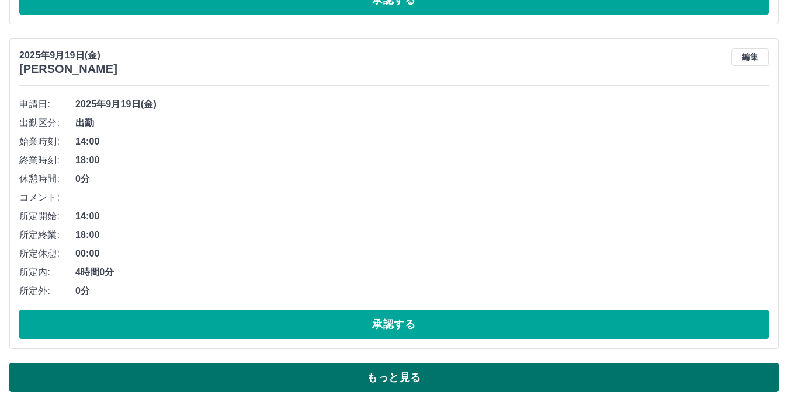
click at [380, 373] on button "もっと見る" at bounding box center [393, 377] width 769 height 29
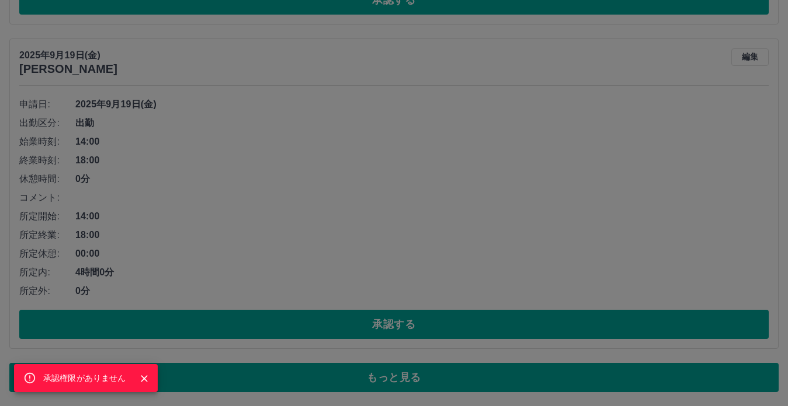
scroll to position [5706, 0]
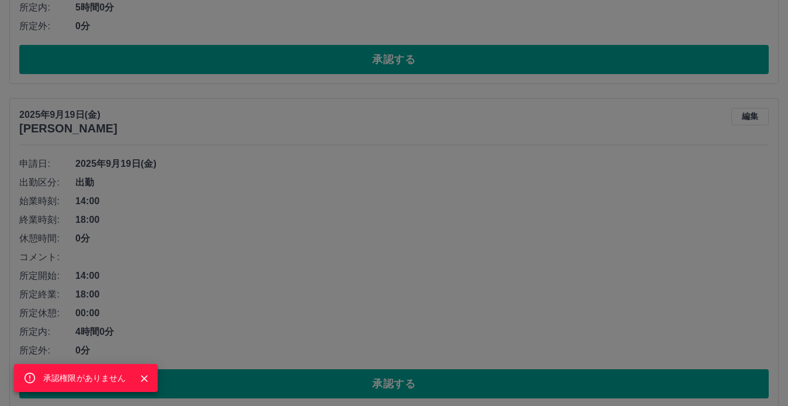
click at [350, 154] on div "承認権限がありません" at bounding box center [394, 203] width 788 height 406
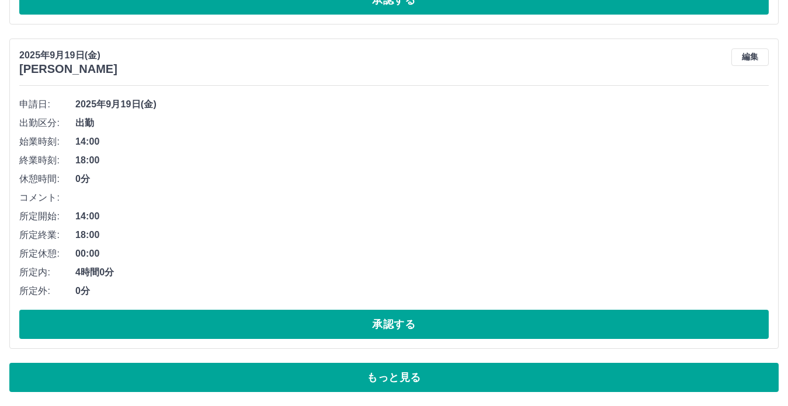
scroll to position [5767, 0]
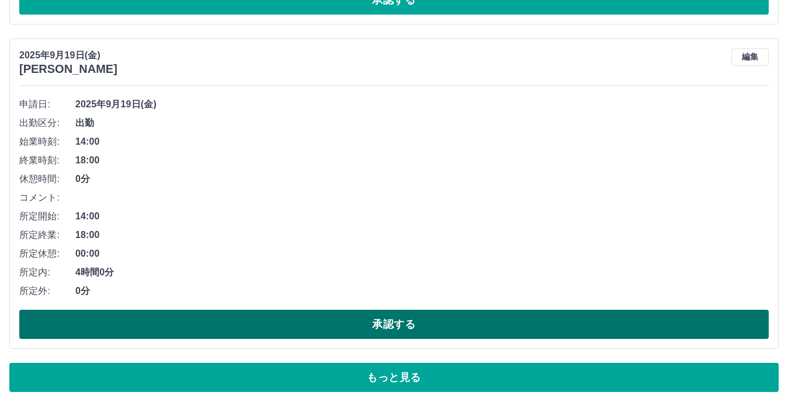
click at [354, 322] on button "承認する" at bounding box center [393, 324] width 749 height 29
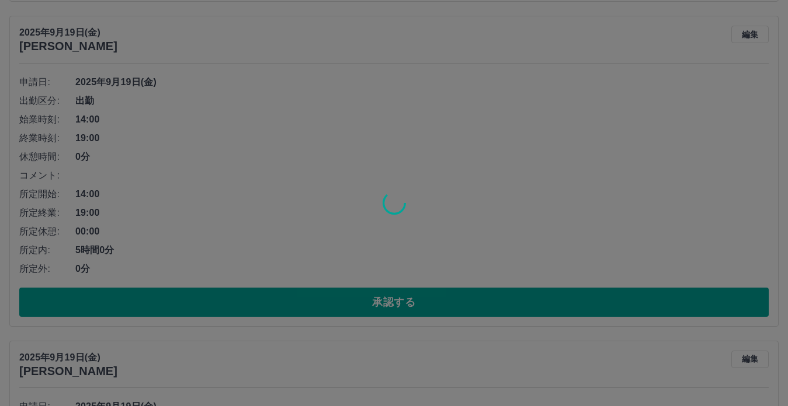
scroll to position [5462, 0]
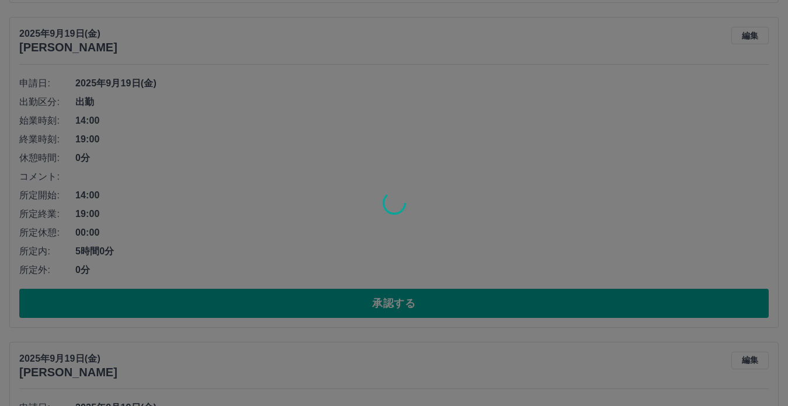
click at [330, 304] on div at bounding box center [394, 203] width 788 height 406
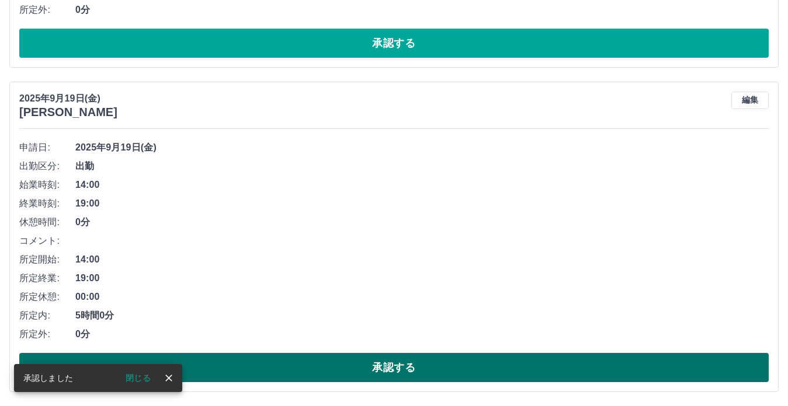
scroll to position [5085, 0]
click at [330, 295] on span "00:00" at bounding box center [421, 297] width 693 height 14
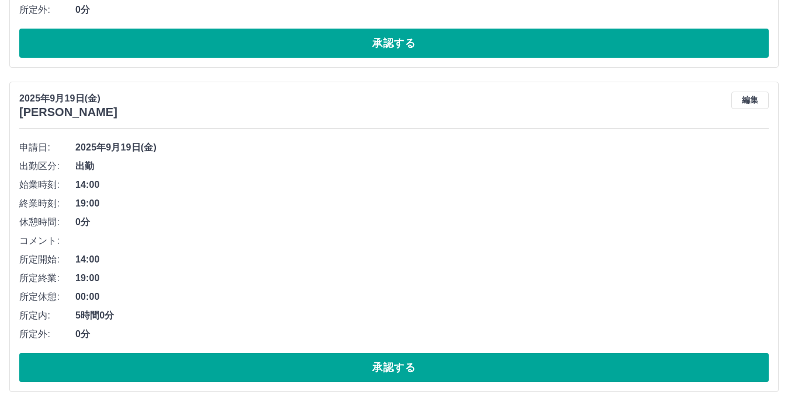
click at [322, 350] on div "申請日: 2025年9月19日(金) 出勤区分: 出勤 始業時刻: 14:00 終業時刻: 19:00 休憩時間: 0分 コメント: 所定開始: 14:00 …" at bounding box center [393, 260] width 749 height 244
drag, startPoint x: 316, startPoint y: 366, endPoint x: 327, endPoint y: 336, distance: 31.6
click at [316, 367] on button "承認する" at bounding box center [393, 367] width 749 height 29
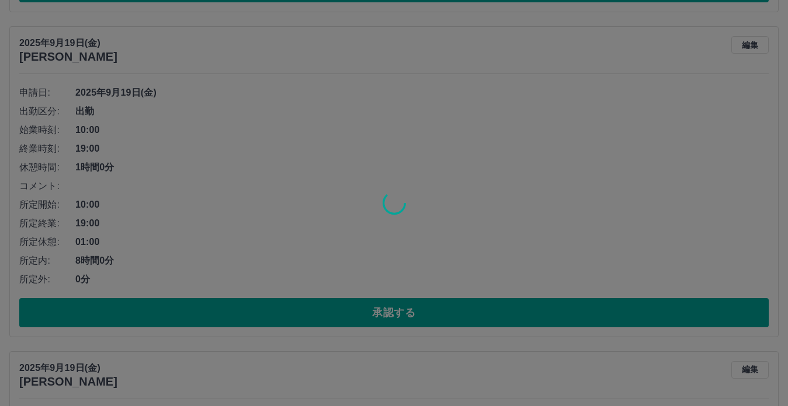
scroll to position [4780, 0]
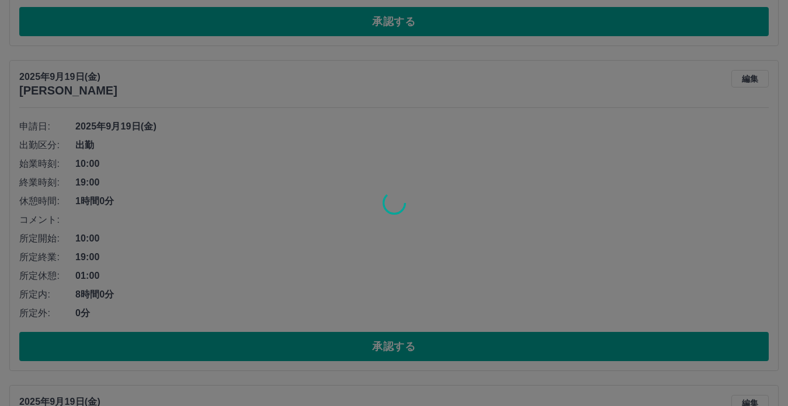
drag, startPoint x: 325, startPoint y: 334, endPoint x: 315, endPoint y: 347, distance: 16.7
click at [323, 336] on div at bounding box center [394, 203] width 788 height 406
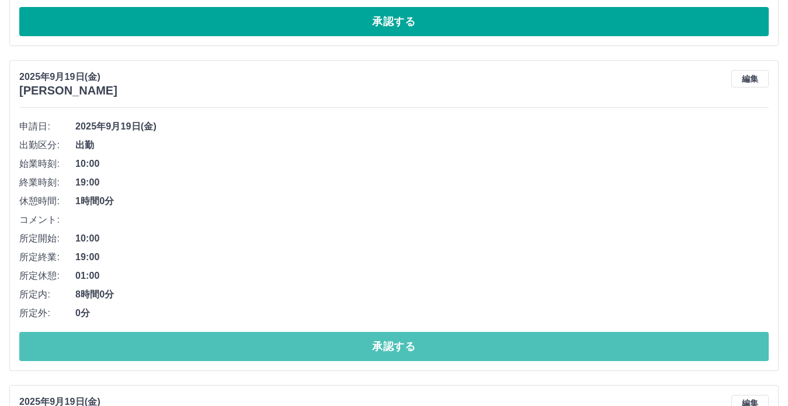
click at [315, 348] on button "承認する" at bounding box center [393, 346] width 749 height 29
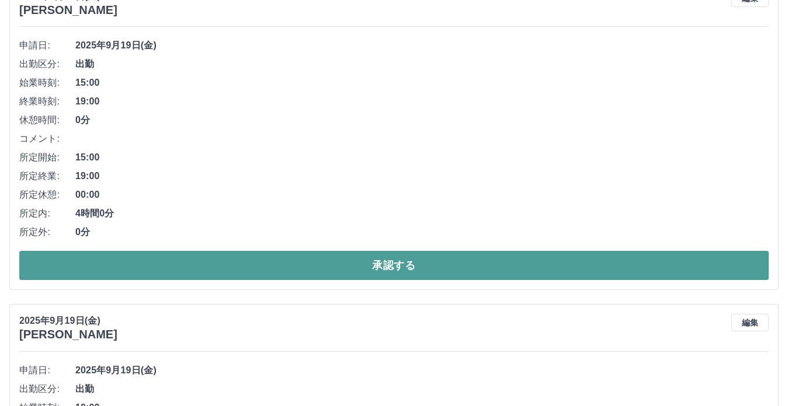
click at [334, 272] on button "承認する" at bounding box center [393, 265] width 749 height 29
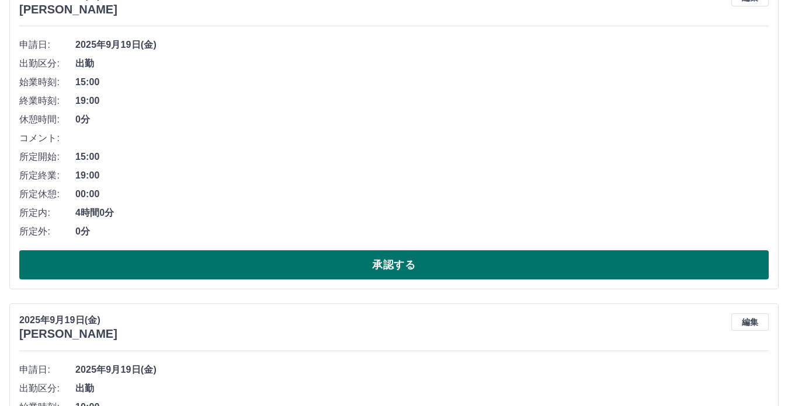
scroll to position [4536, 0]
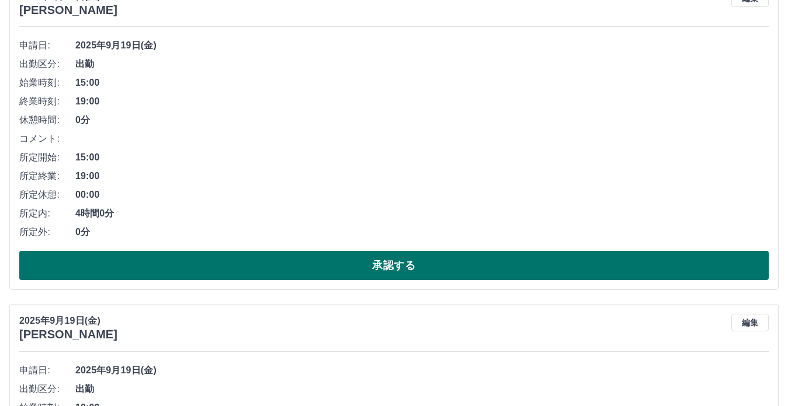
click at [301, 266] on button "承認する" at bounding box center [393, 265] width 749 height 29
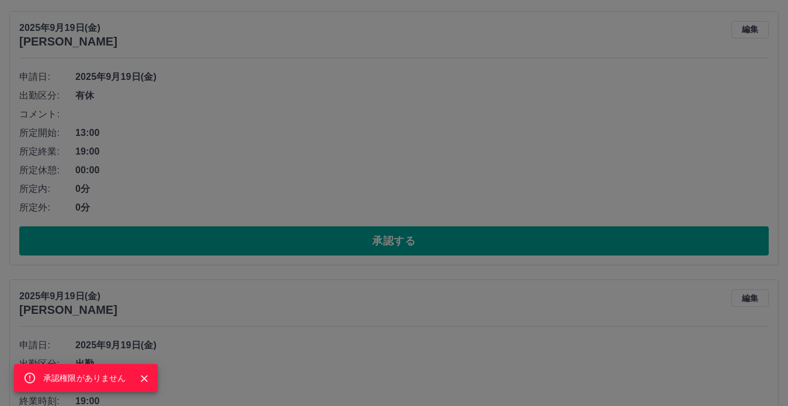
scroll to position [4231, 0]
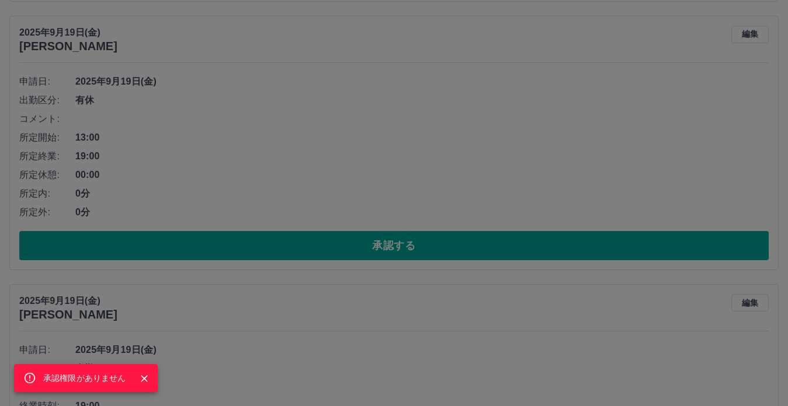
click at [291, 247] on div "承認権限がありません" at bounding box center [394, 203] width 788 height 406
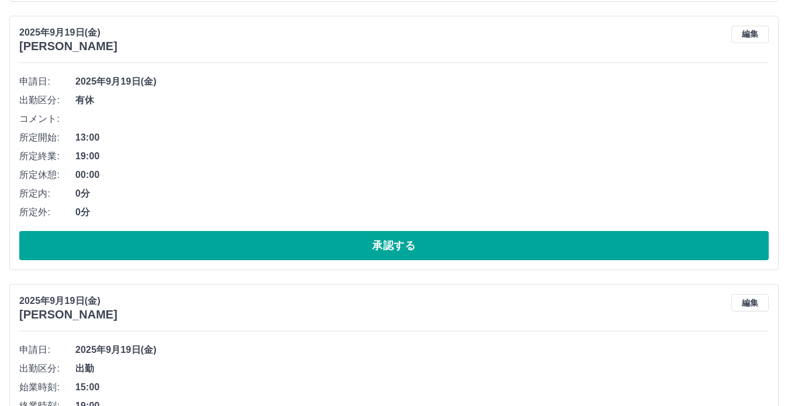
click at [291, 247] on button "承認する" at bounding box center [393, 245] width 749 height 29
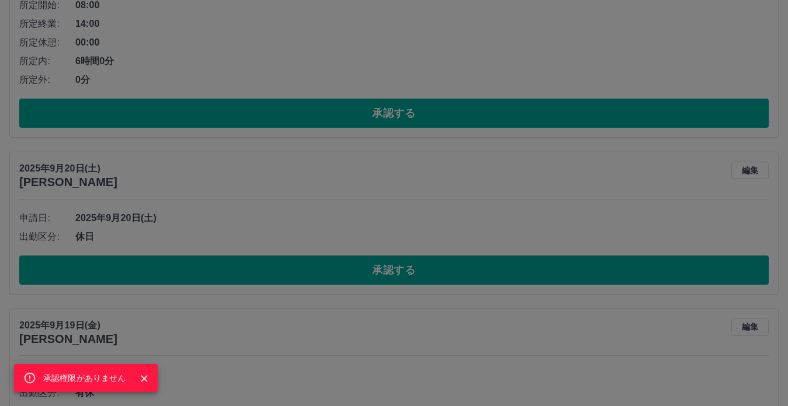
scroll to position [3927, 0]
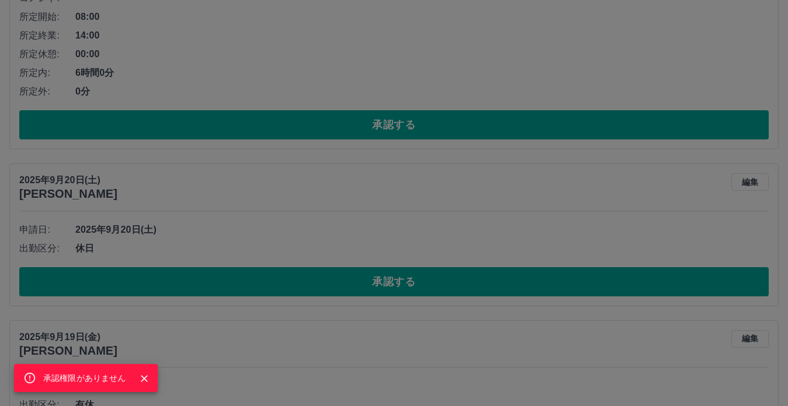
click at [294, 282] on div "承認権限がありません" at bounding box center [394, 203] width 788 height 406
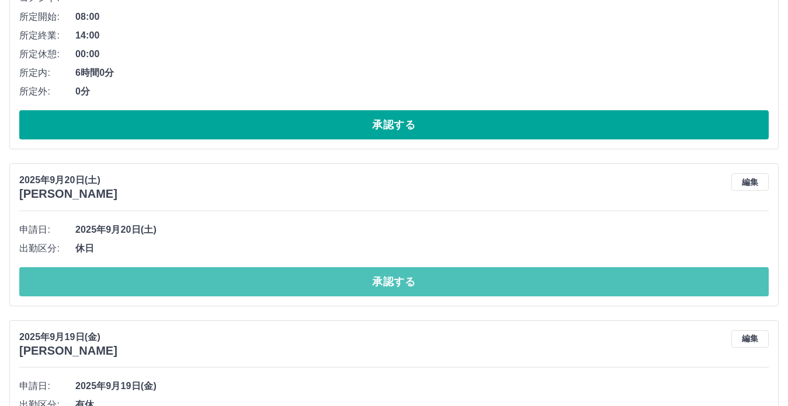
click at [294, 282] on button "承認する" at bounding box center [393, 281] width 749 height 29
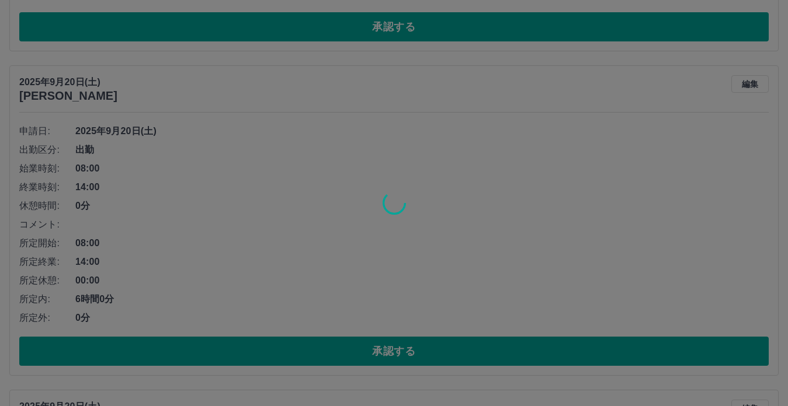
scroll to position [3683, 0]
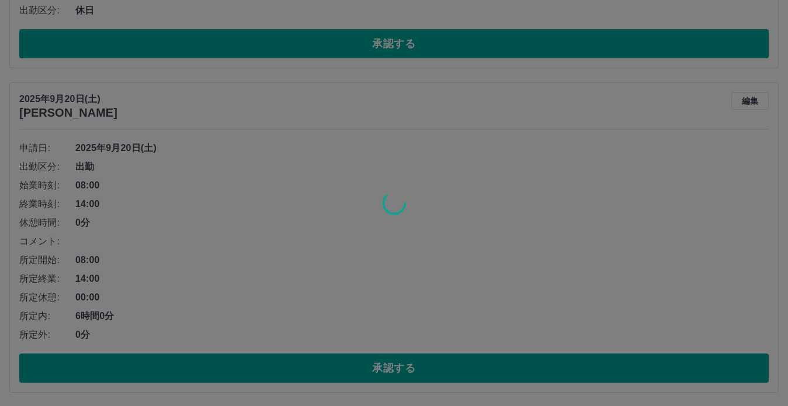
click at [293, 349] on div at bounding box center [394, 203] width 788 height 406
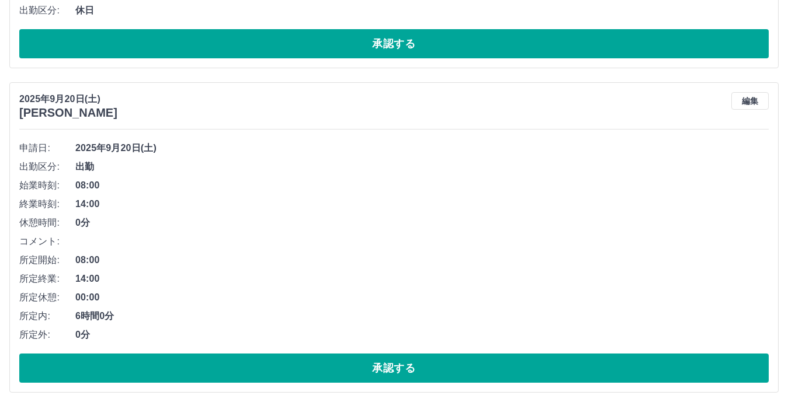
click at [292, 361] on button "承認する" at bounding box center [393, 368] width 749 height 29
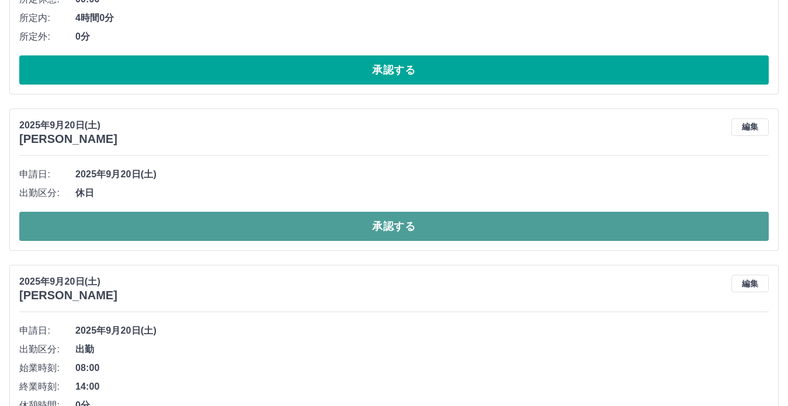
click at [318, 231] on button "承認する" at bounding box center [393, 226] width 749 height 29
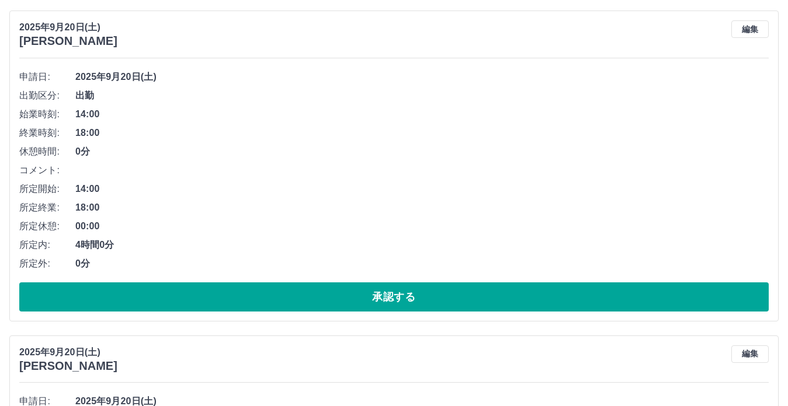
scroll to position [3256, 0]
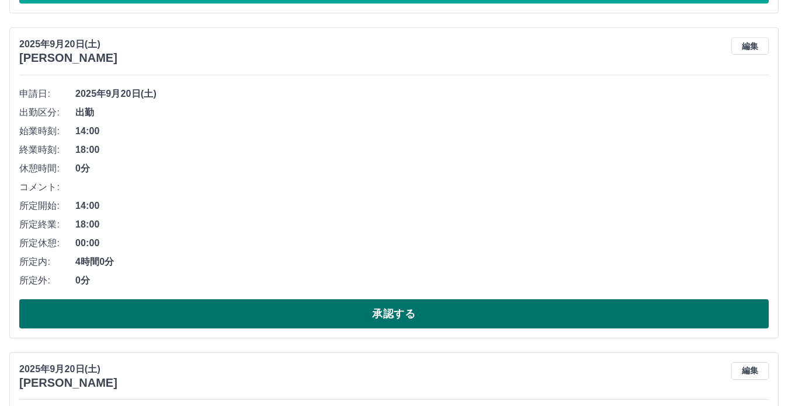
click at [296, 317] on button "承認する" at bounding box center [393, 314] width 749 height 29
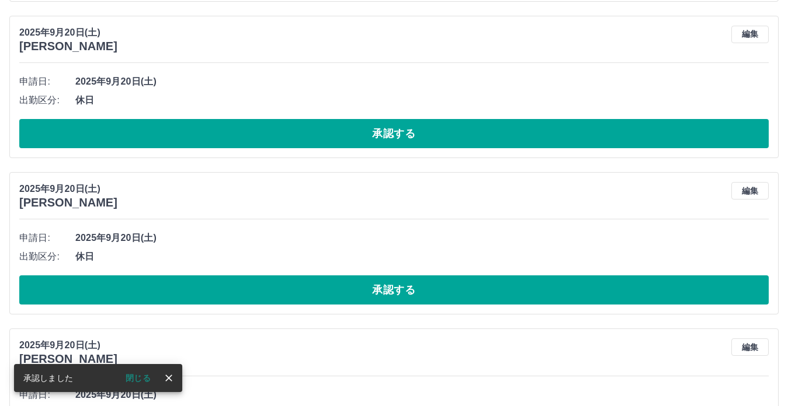
scroll to position [2952, 0]
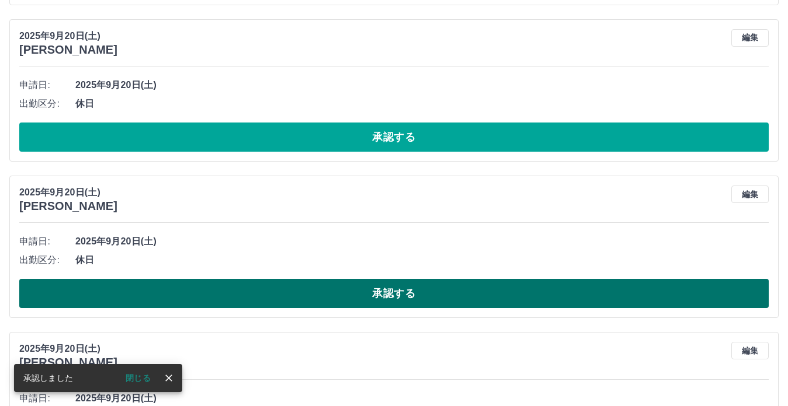
click at [290, 305] on button "承認する" at bounding box center [393, 293] width 749 height 29
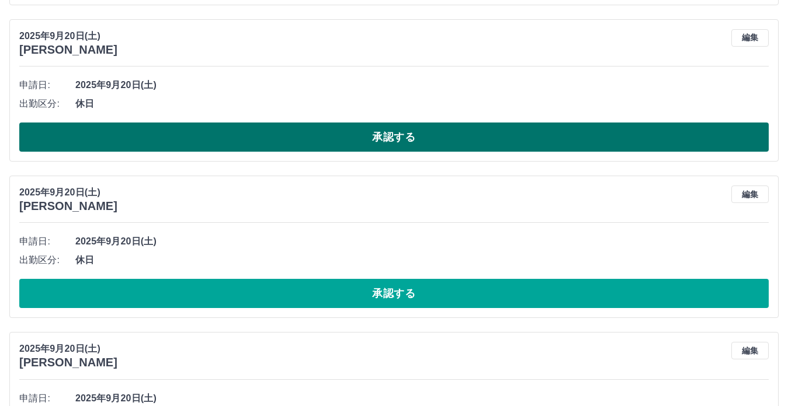
click at [321, 138] on button "承認する" at bounding box center [393, 137] width 749 height 29
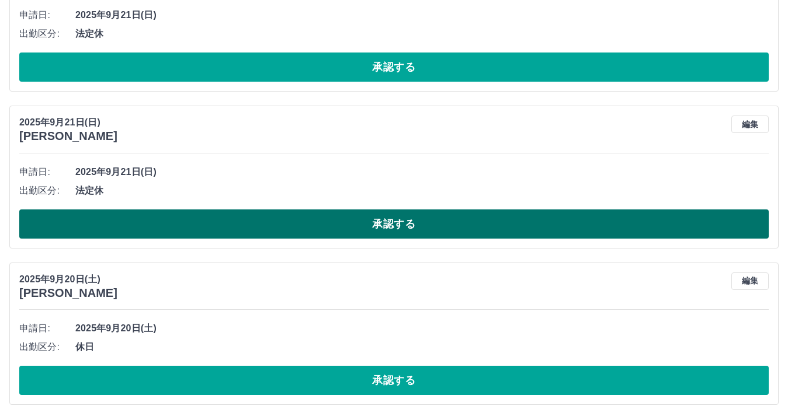
scroll to position [2708, 0]
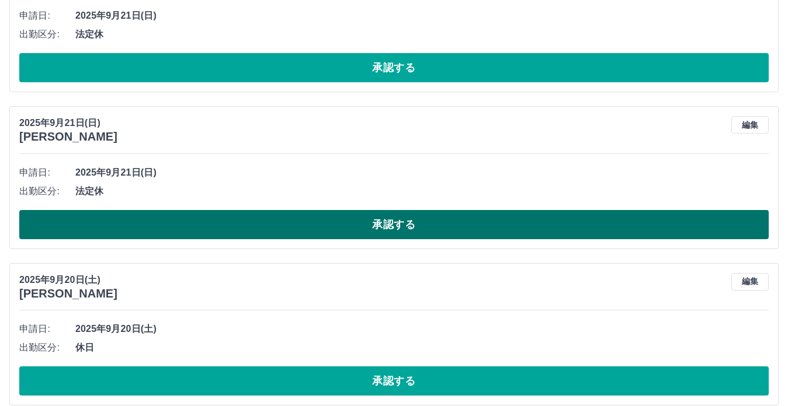
click at [305, 224] on button "承認する" at bounding box center [393, 224] width 749 height 29
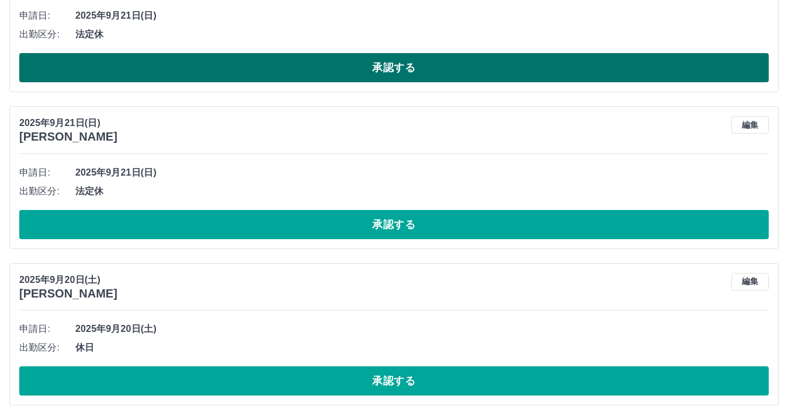
click at [350, 69] on button "承認する" at bounding box center [393, 67] width 749 height 29
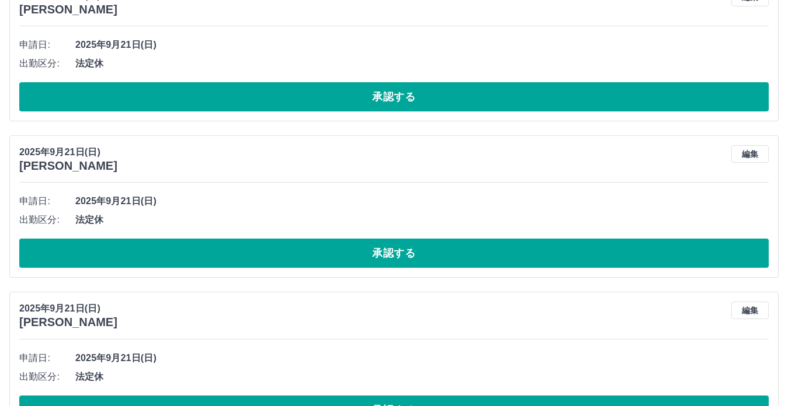
scroll to position [2403, 0]
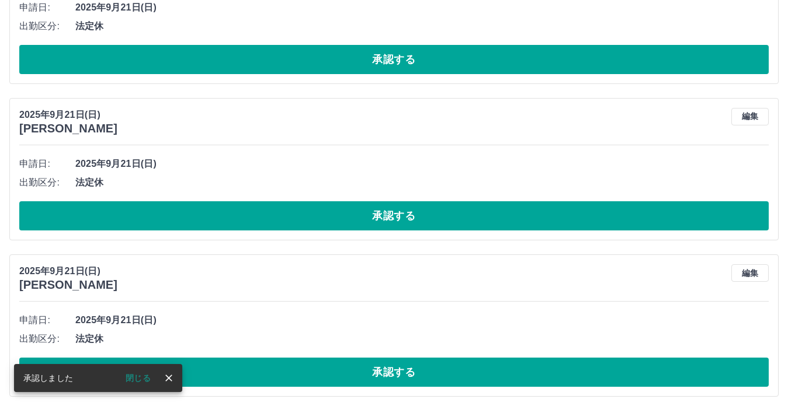
drag, startPoint x: 288, startPoint y: 217, endPoint x: 301, endPoint y: 162, distance: 55.8
click at [290, 215] on button "承認する" at bounding box center [393, 215] width 749 height 29
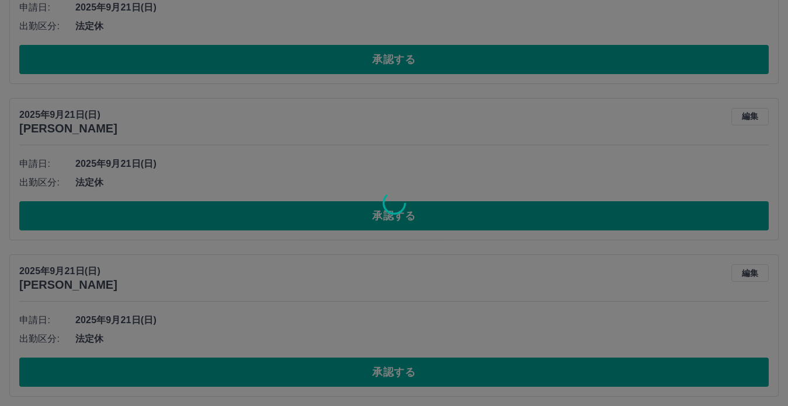
click at [303, 67] on div at bounding box center [394, 203] width 788 height 406
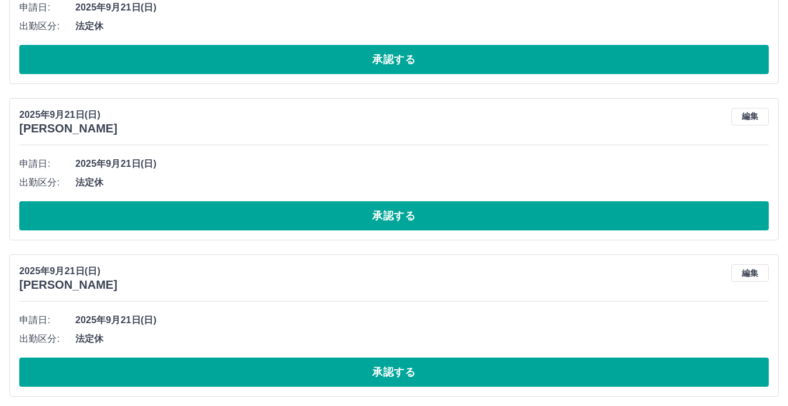
click at [303, 67] on button "承認する" at bounding box center [393, 59] width 749 height 29
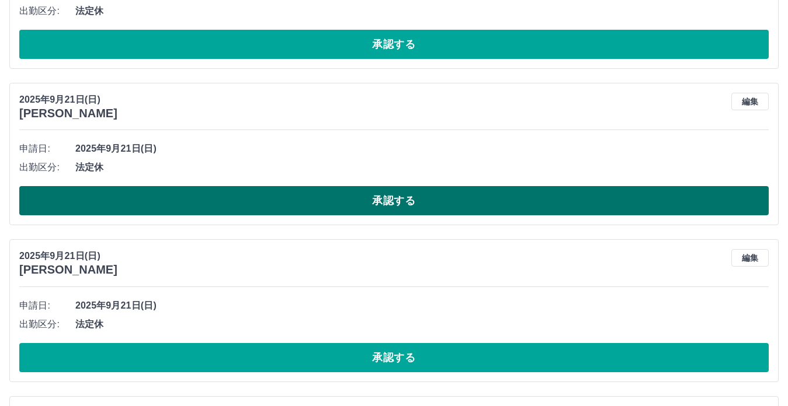
scroll to position [2098, 0]
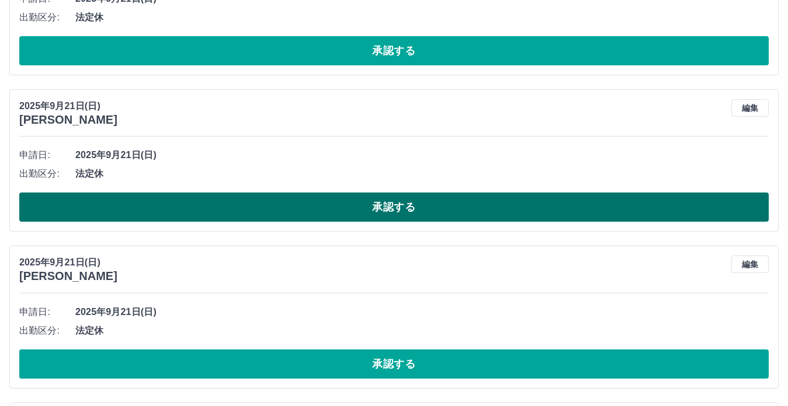
click at [270, 199] on button "承認する" at bounding box center [393, 207] width 749 height 29
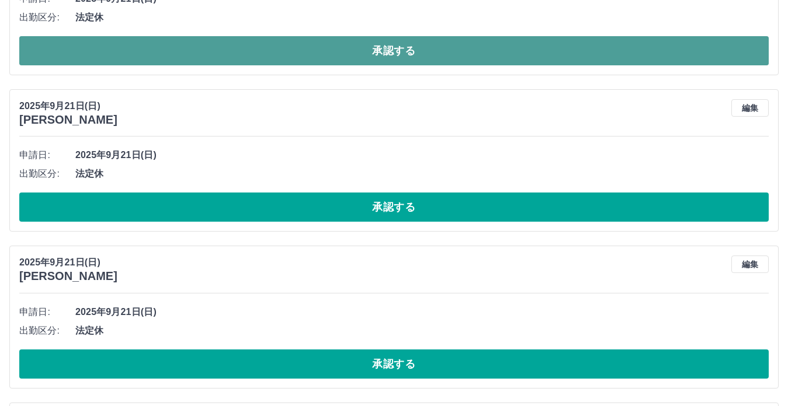
click at [308, 50] on button "承認する" at bounding box center [393, 50] width 749 height 29
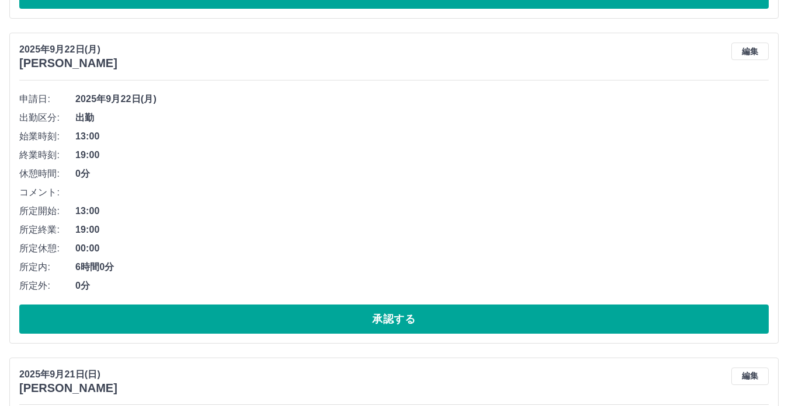
scroll to position [1672, 0]
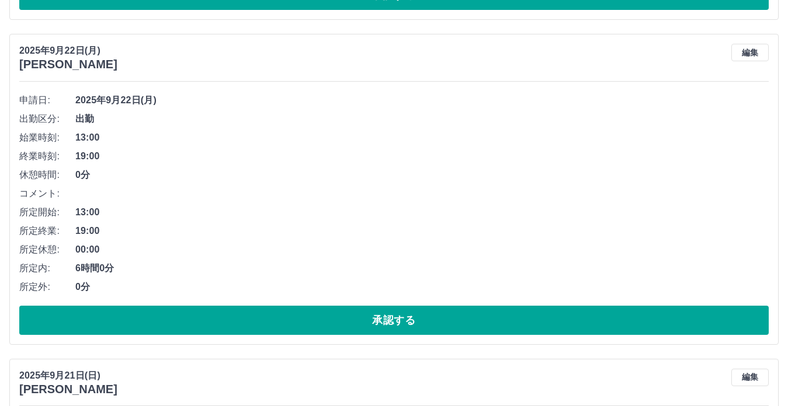
drag, startPoint x: 257, startPoint y: 319, endPoint x: 264, endPoint y: 302, distance: 17.8
click at [257, 319] on button "承認する" at bounding box center [393, 320] width 749 height 29
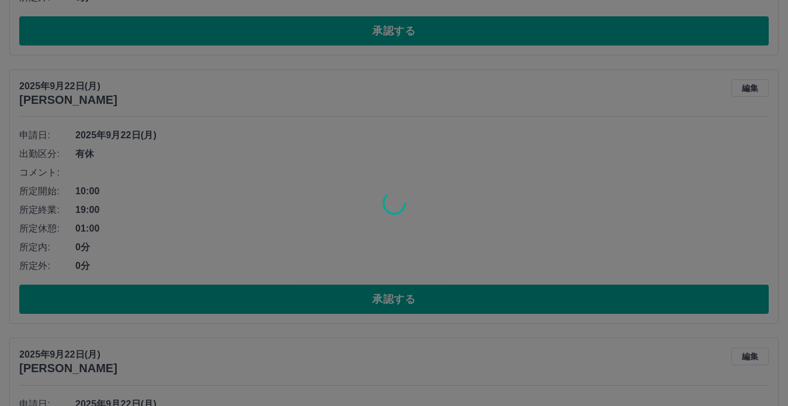
scroll to position [1367, 0]
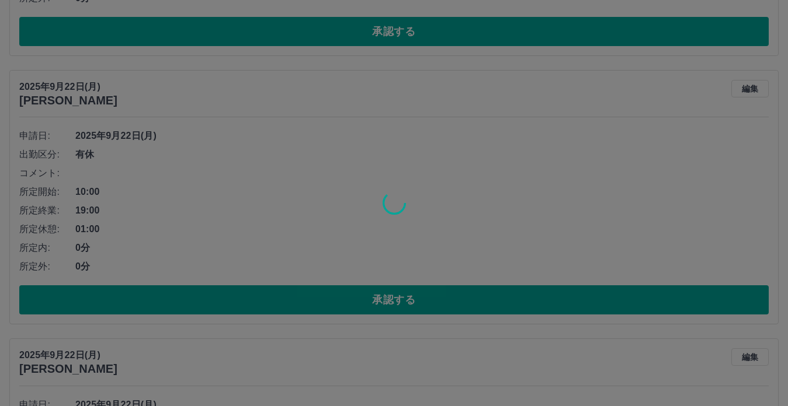
click at [269, 297] on div at bounding box center [394, 203] width 788 height 406
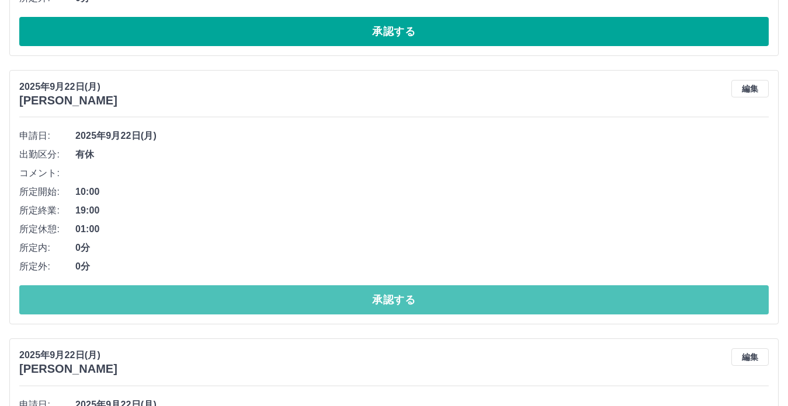
click at [269, 297] on button "承認する" at bounding box center [393, 300] width 749 height 29
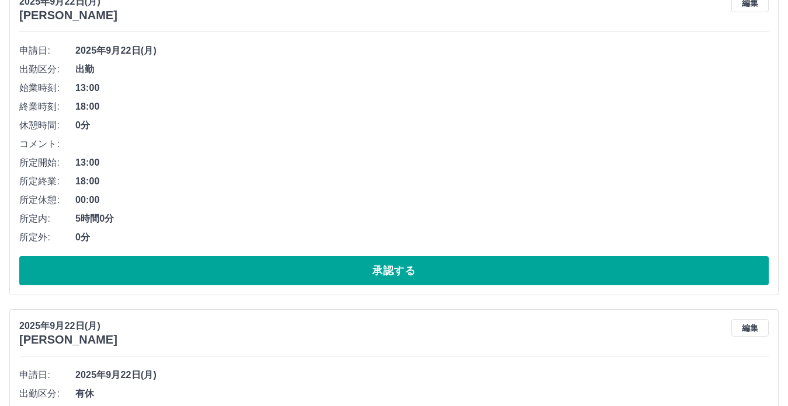
scroll to position [1123, 0]
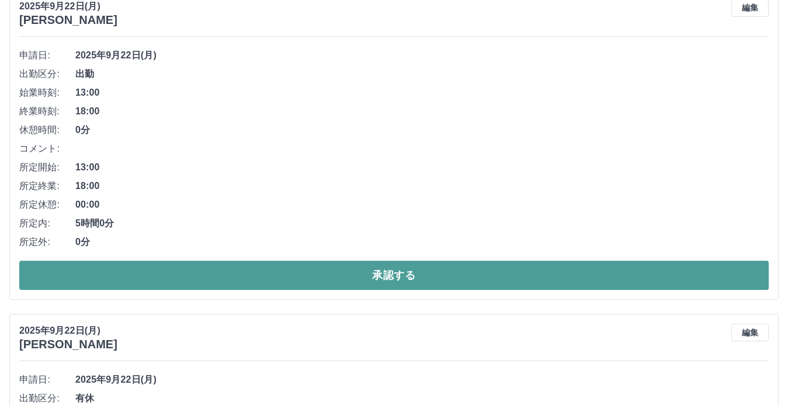
click at [273, 279] on button "承認する" at bounding box center [393, 275] width 749 height 29
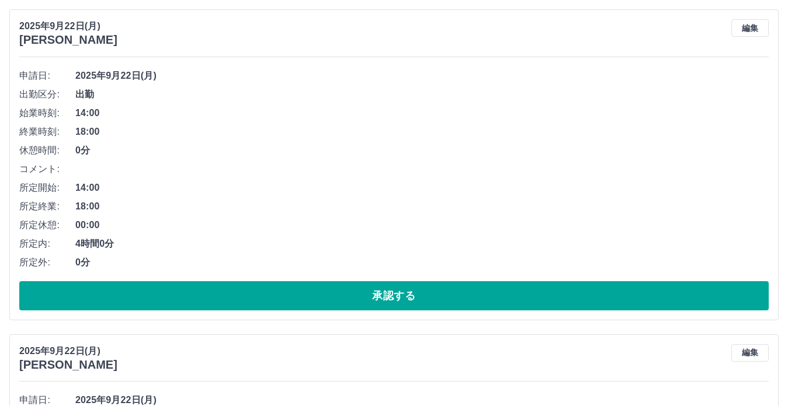
scroll to position [757, 0]
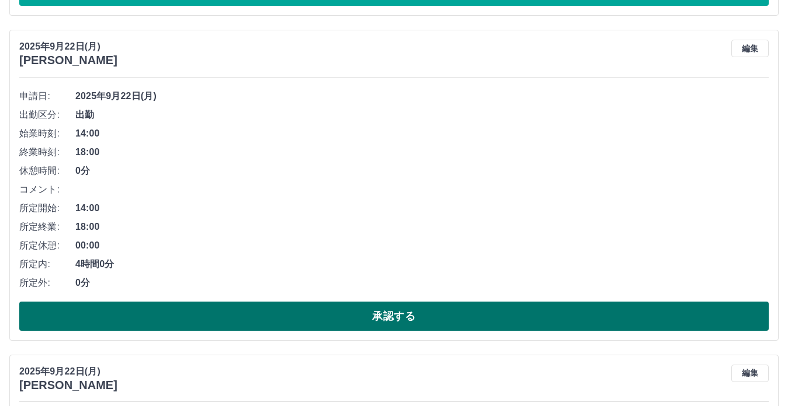
click at [291, 311] on button "承認する" at bounding box center [393, 316] width 749 height 29
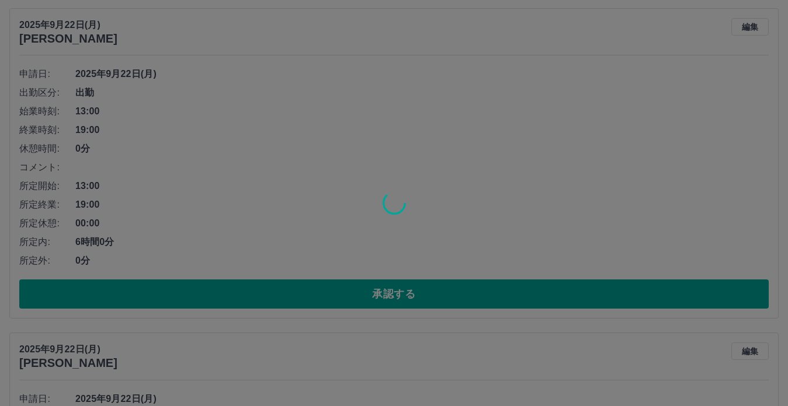
scroll to position [453, 0]
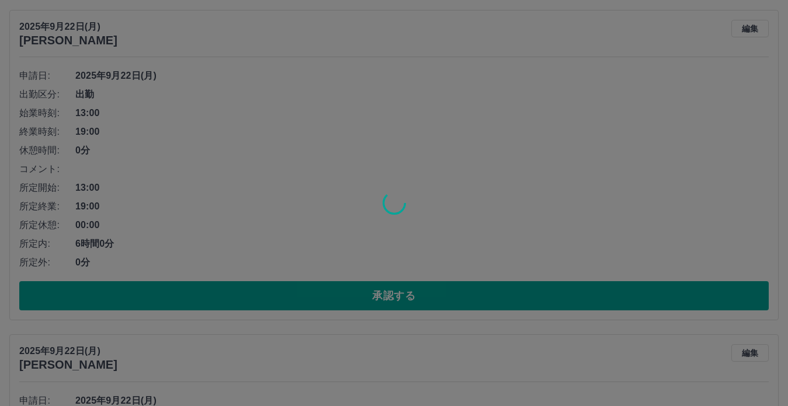
click at [304, 286] on div at bounding box center [394, 203] width 788 height 406
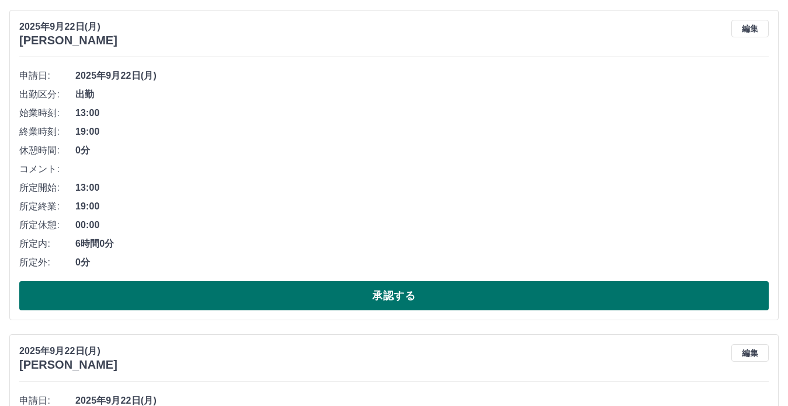
click at [301, 295] on button "承認する" at bounding box center [393, 295] width 749 height 29
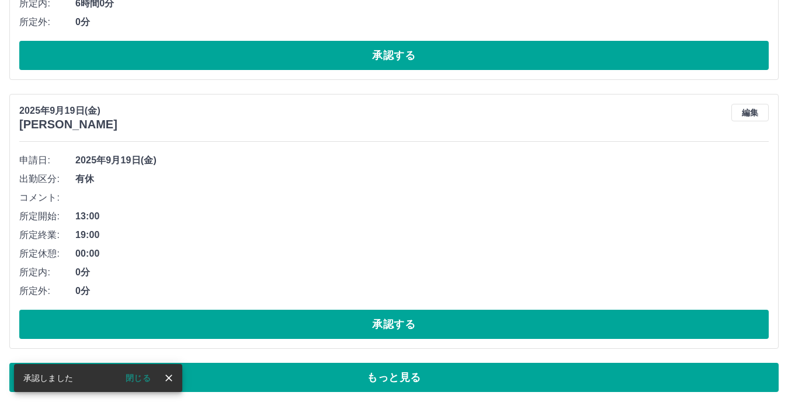
scroll to position [694, 0]
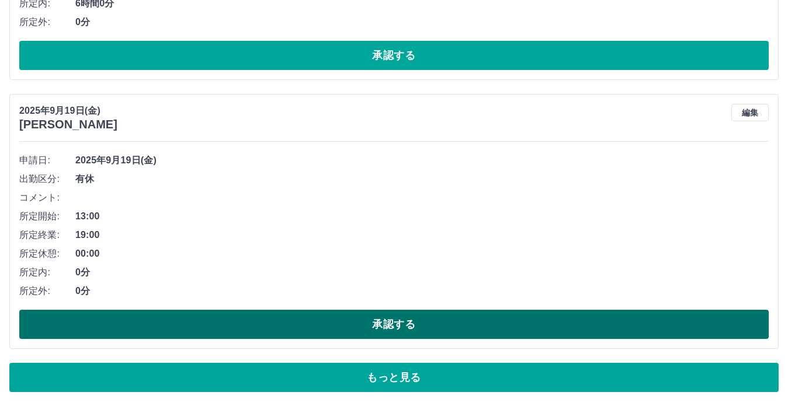
click at [360, 329] on button "承認する" at bounding box center [393, 324] width 749 height 29
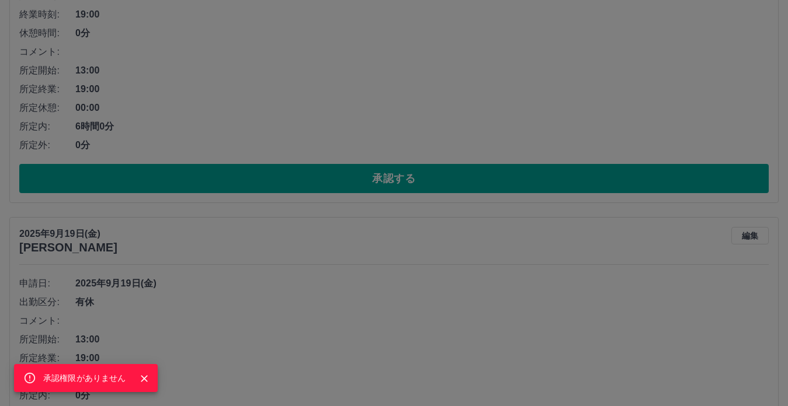
scroll to position [572, 0]
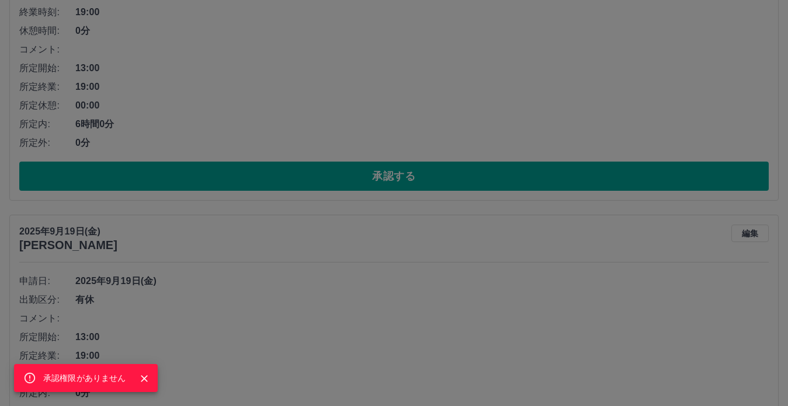
click at [403, 180] on div "承認権限がありません" at bounding box center [394, 203] width 788 height 406
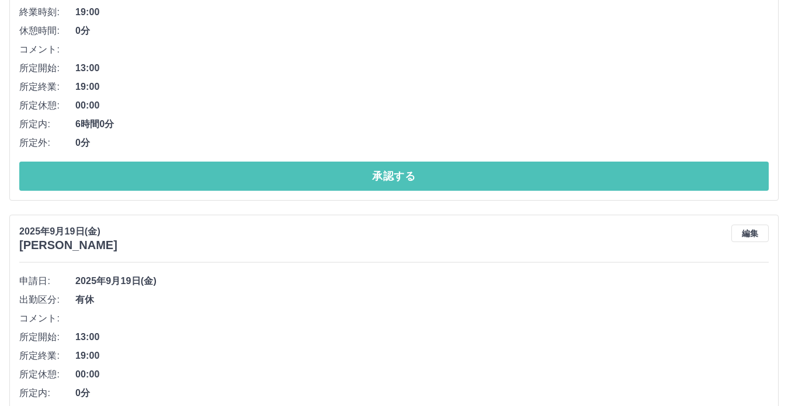
click at [403, 180] on button "承認する" at bounding box center [393, 176] width 749 height 29
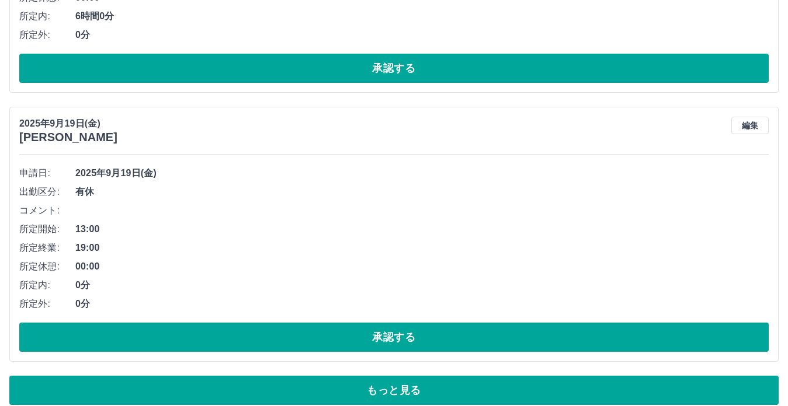
scroll to position [694, 0]
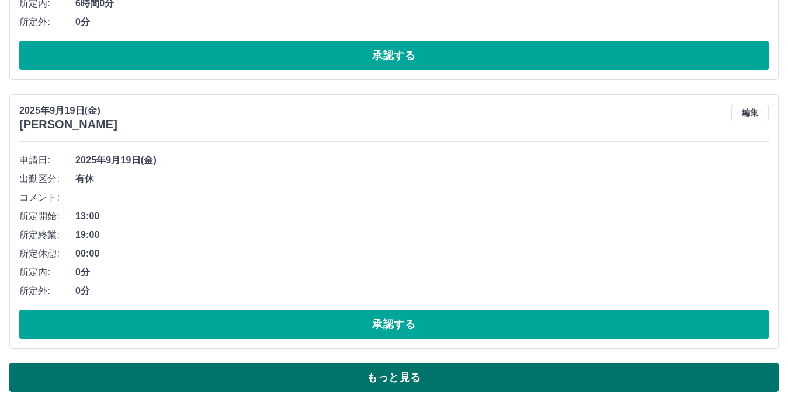
click at [352, 380] on button "もっと見る" at bounding box center [393, 377] width 769 height 29
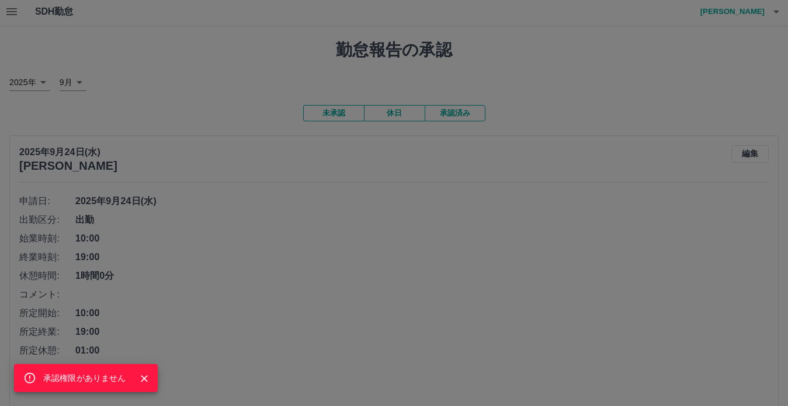
scroll to position [0, 0]
click at [374, 228] on div "承認権限がありません" at bounding box center [394, 203] width 788 height 406
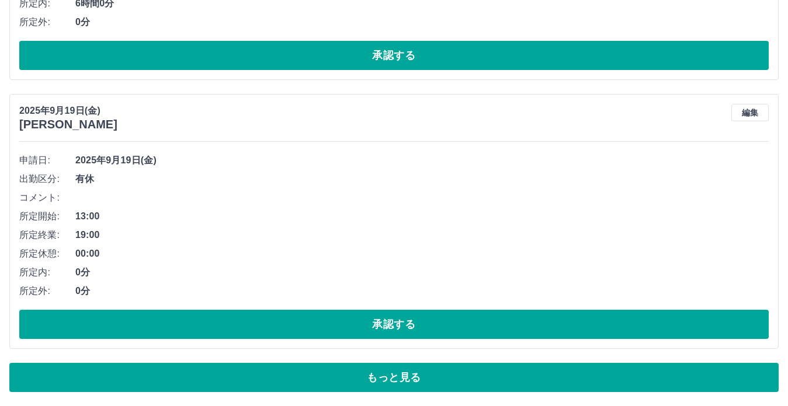
scroll to position [694, 0]
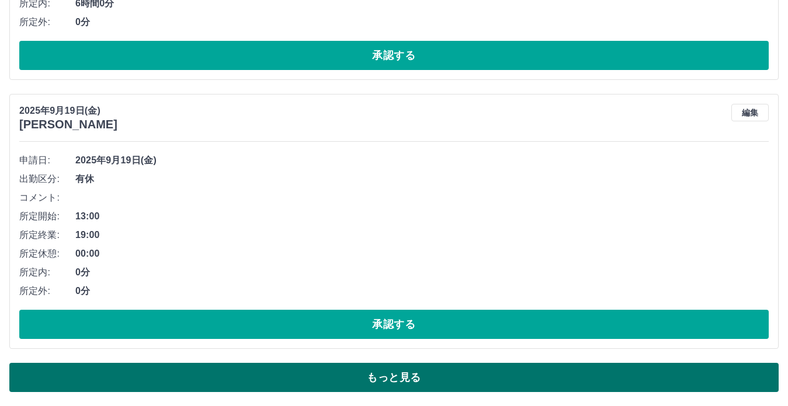
click at [353, 374] on button "もっと見る" at bounding box center [393, 377] width 769 height 29
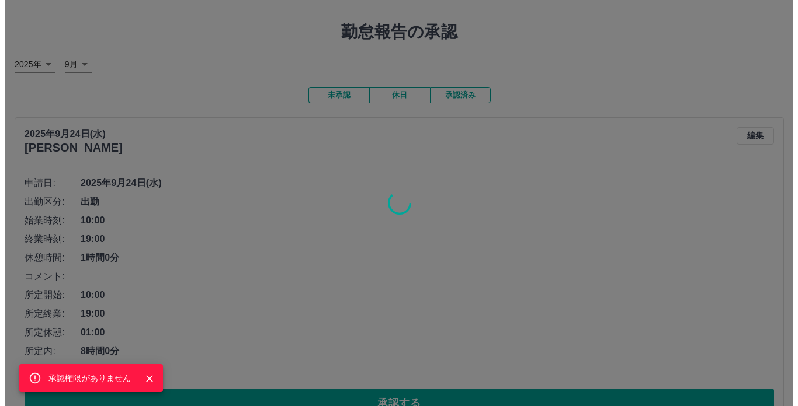
scroll to position [0, 0]
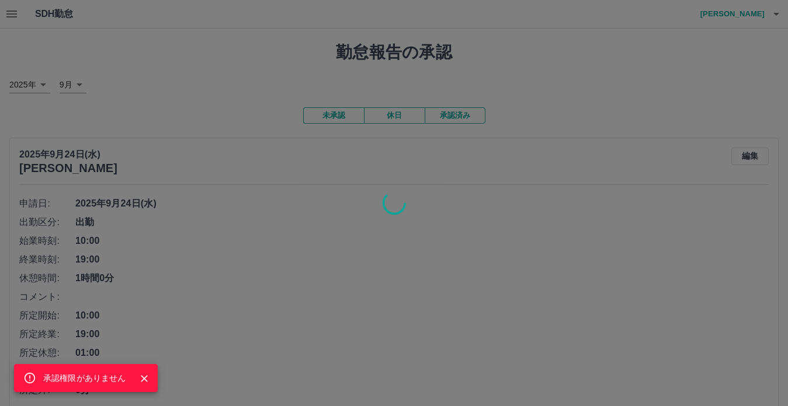
click at [768, 15] on div "承認権限がありません" at bounding box center [394, 203] width 788 height 406
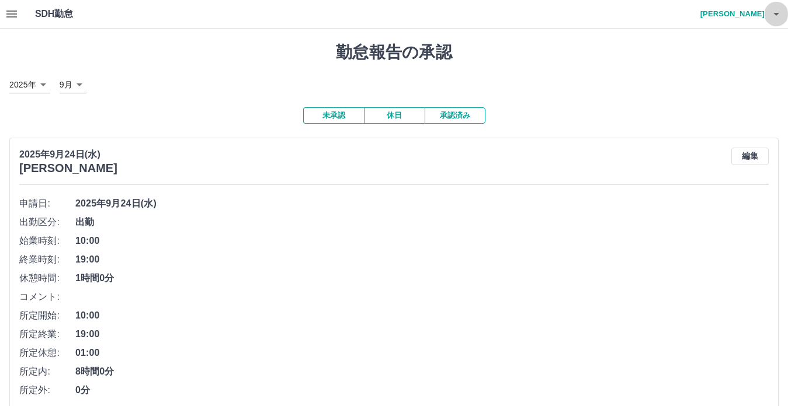
click at [777, 15] on icon "button" at bounding box center [776, 14] width 6 height 3
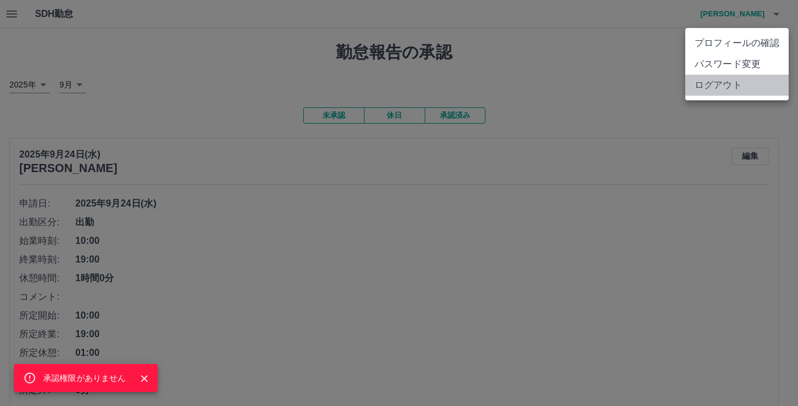
click at [741, 92] on li "ログアウト" at bounding box center [736, 85] width 103 height 21
